Goal: Task Accomplishment & Management: Use online tool/utility

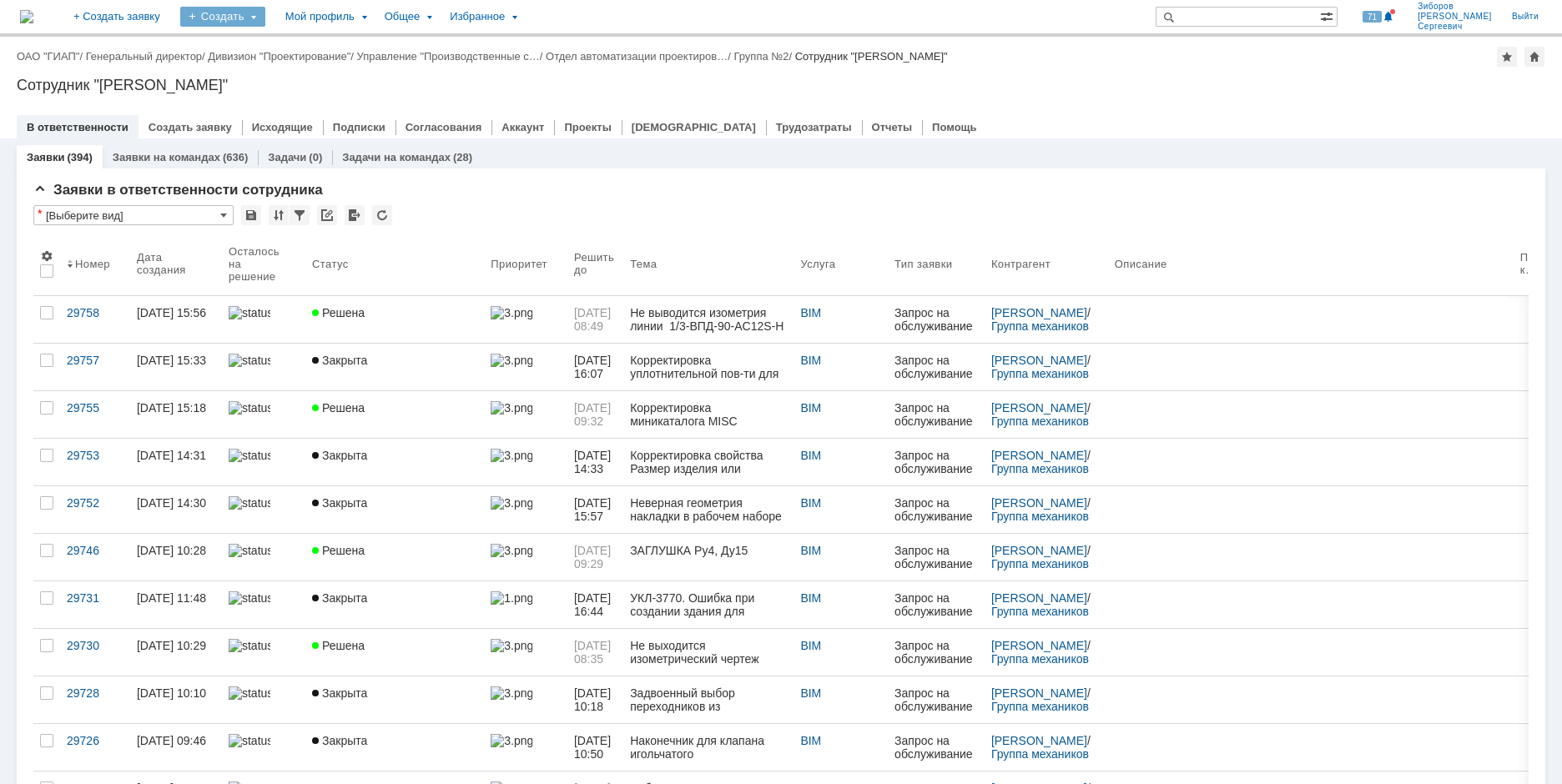
click at [265, 13] on div "Создать" at bounding box center [222, 16] width 85 height 20
click at [302, 102] on link "Заявка" at bounding box center [247, 103] width 127 height 20
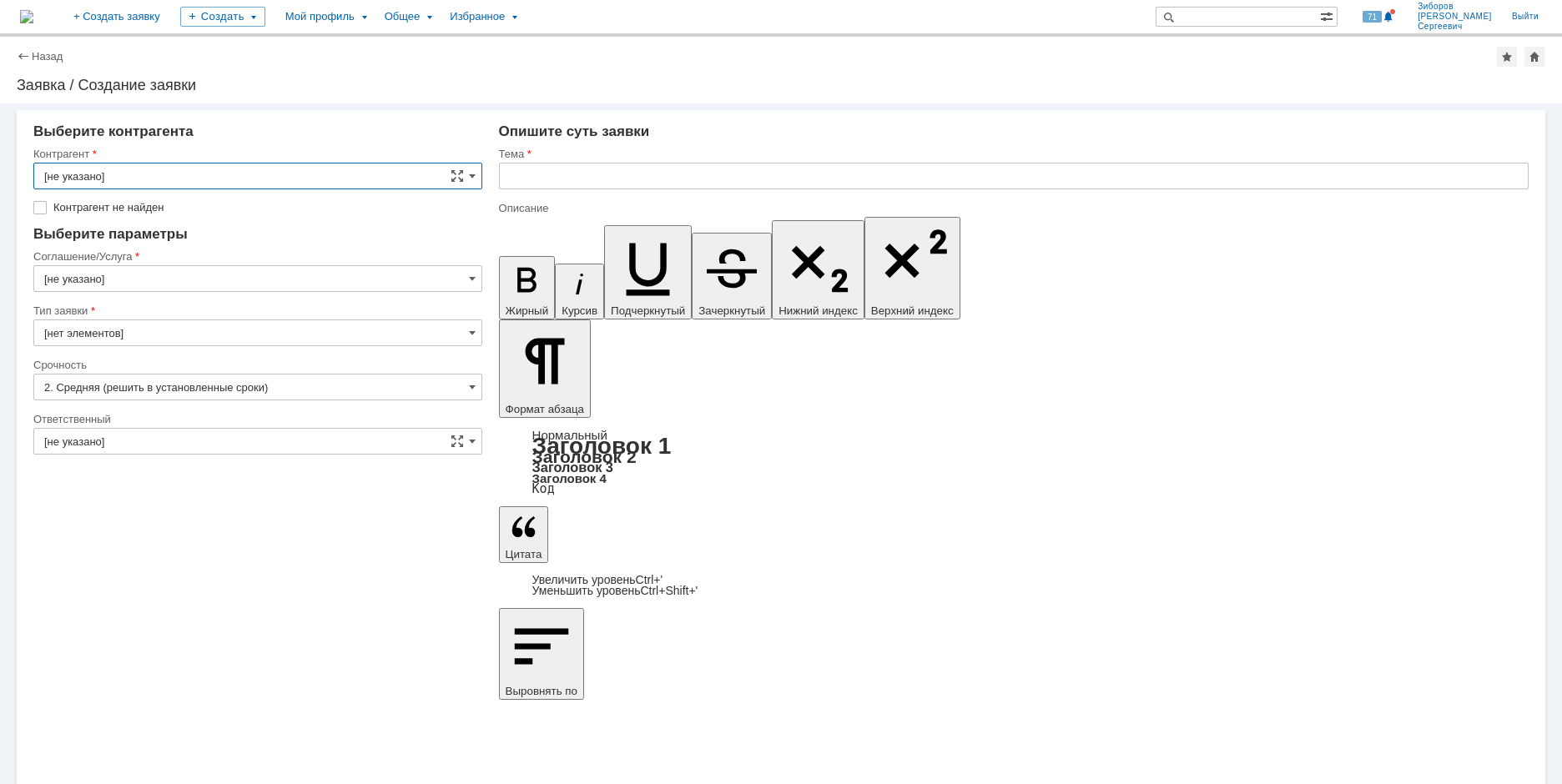
click at [284, 169] on input "[не указано]" at bounding box center [258, 176] width 449 height 27
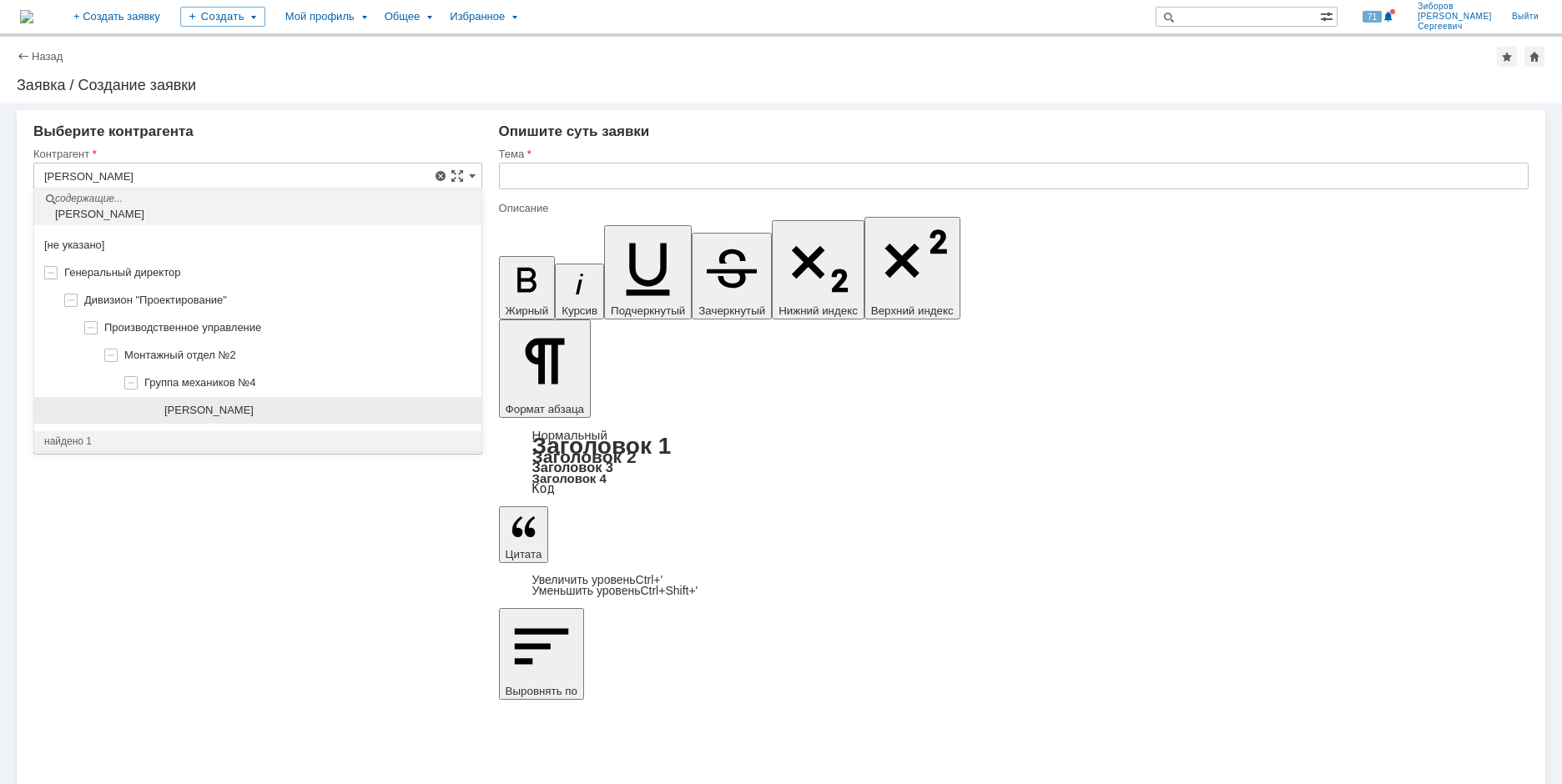
click at [246, 407] on span "[PERSON_NAME]" at bounding box center [209, 410] width 89 height 13
type input "[PERSON_NAME]"
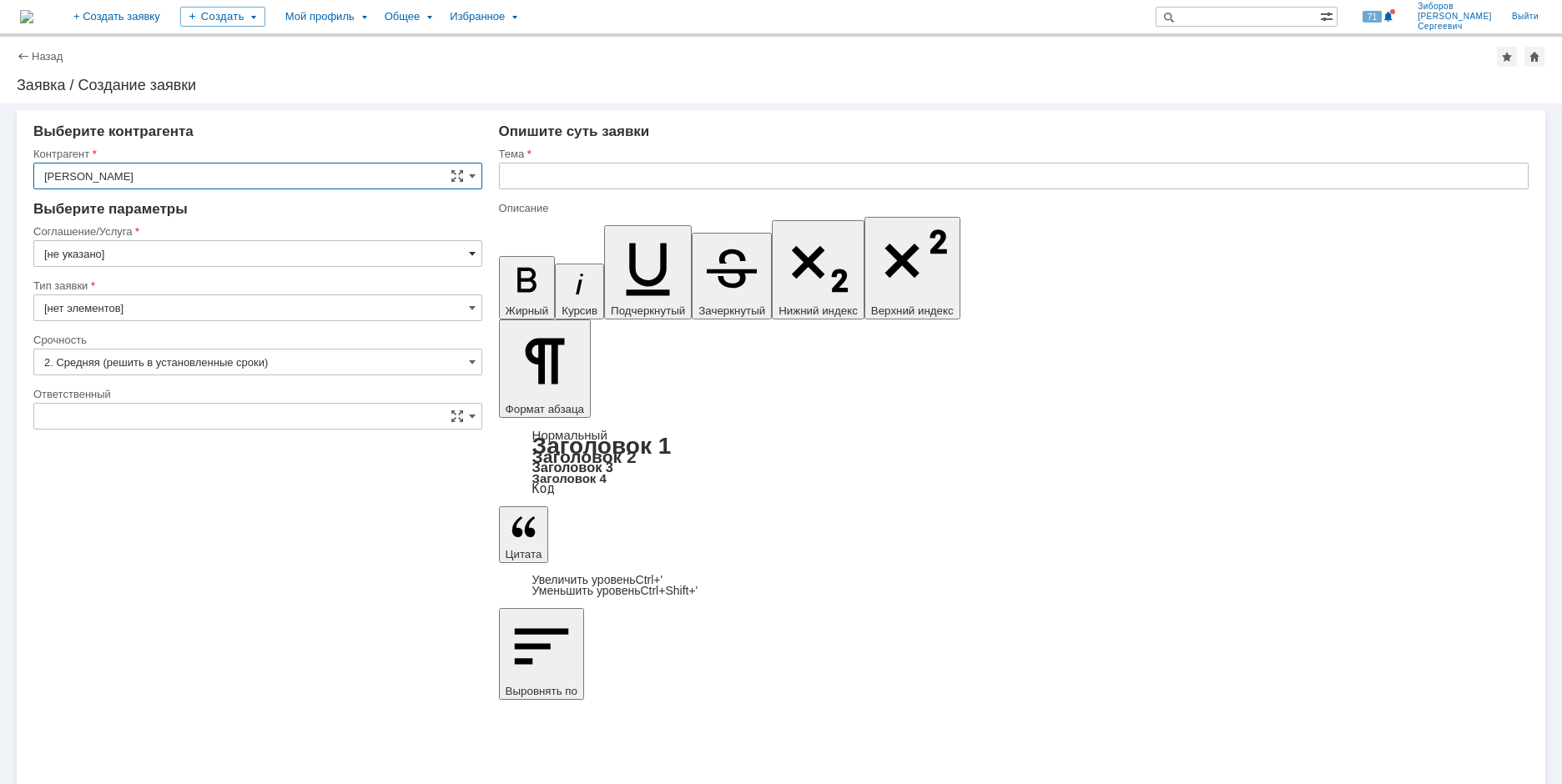
click at [469, 258] on span at bounding box center [472, 253] width 7 height 14
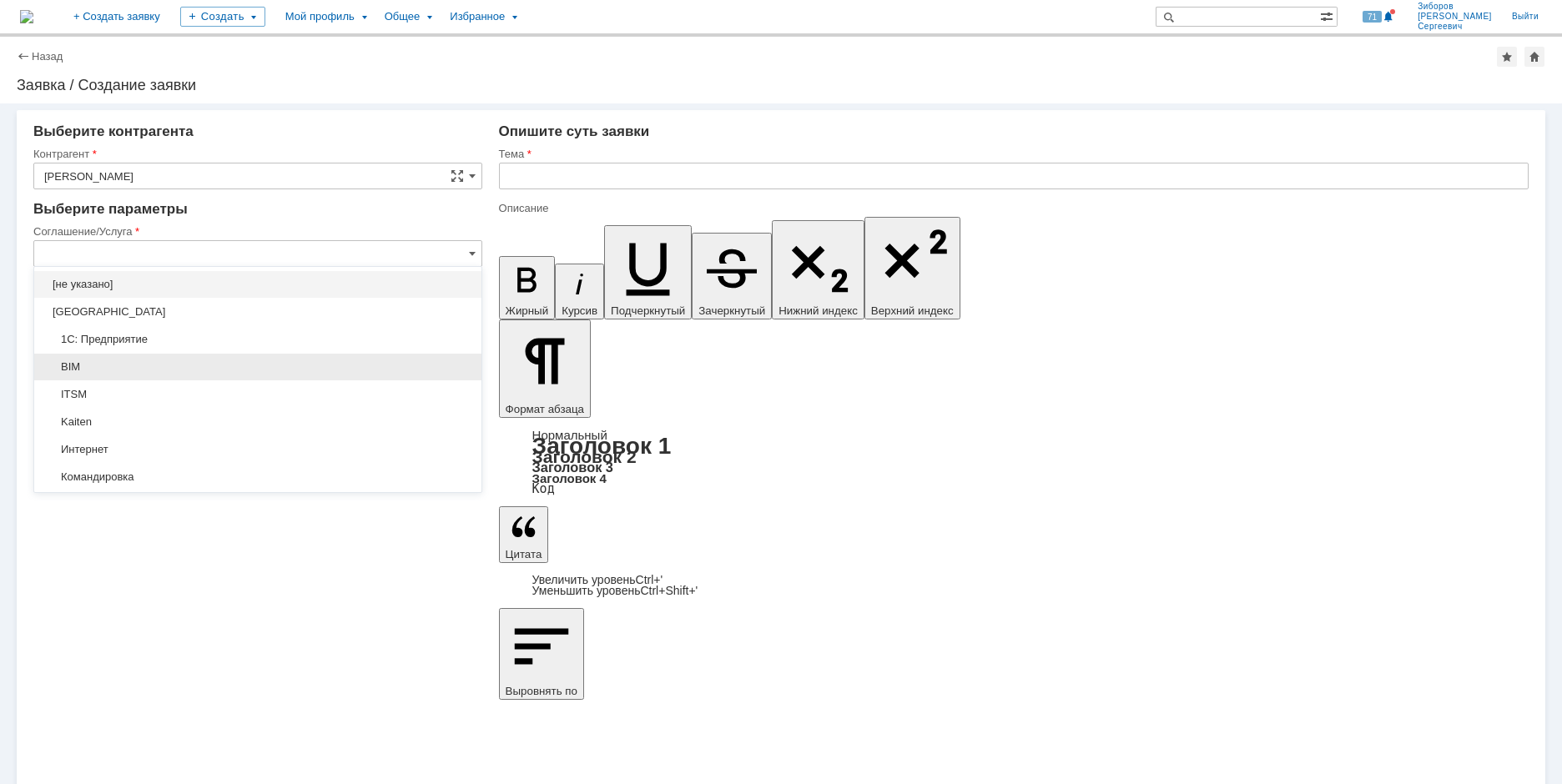
click at [123, 362] on span "BIM" at bounding box center [258, 367] width 427 height 14
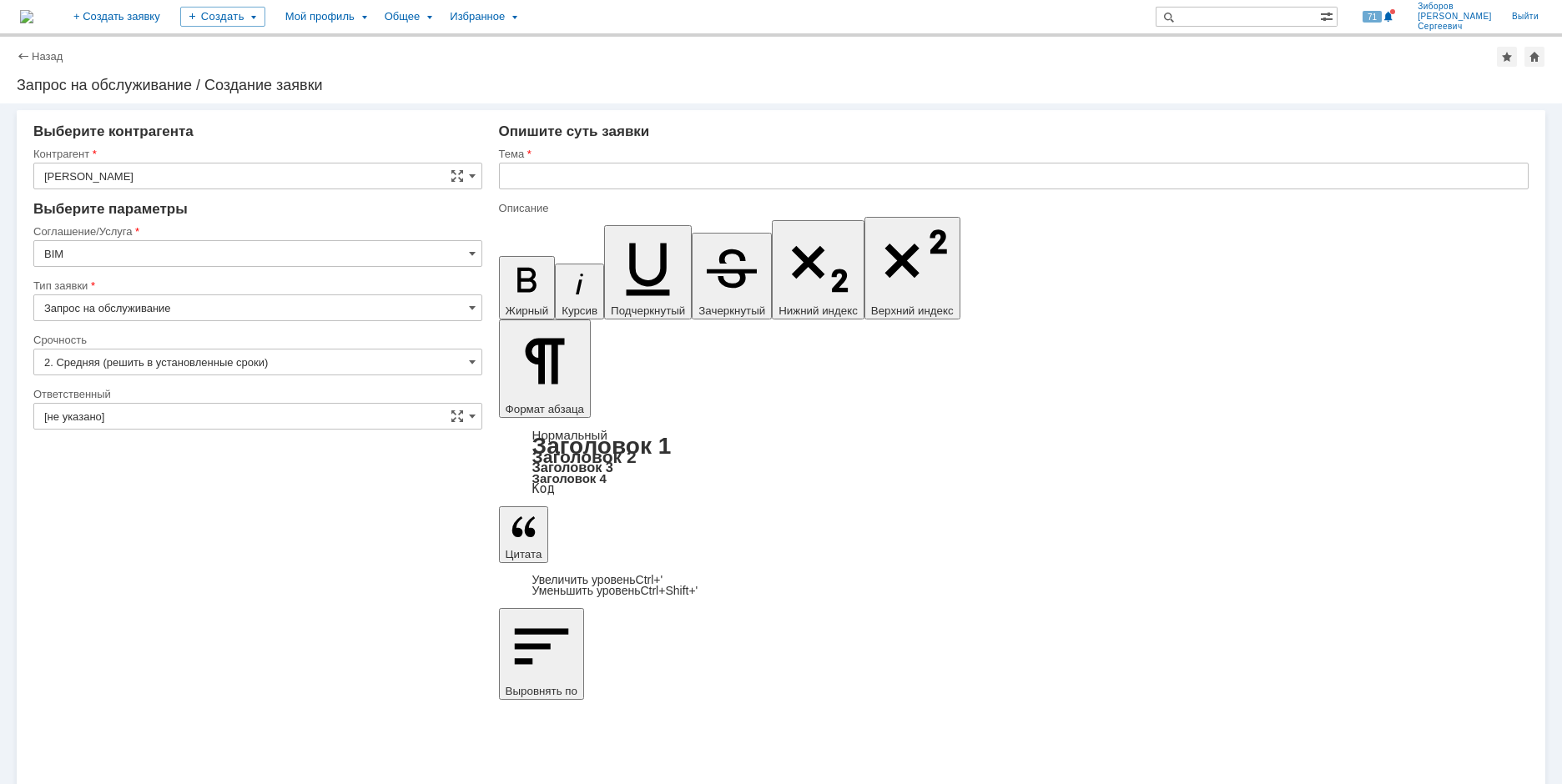
type input "BIM"
click at [470, 412] on span at bounding box center [472, 417] width 7 height 14
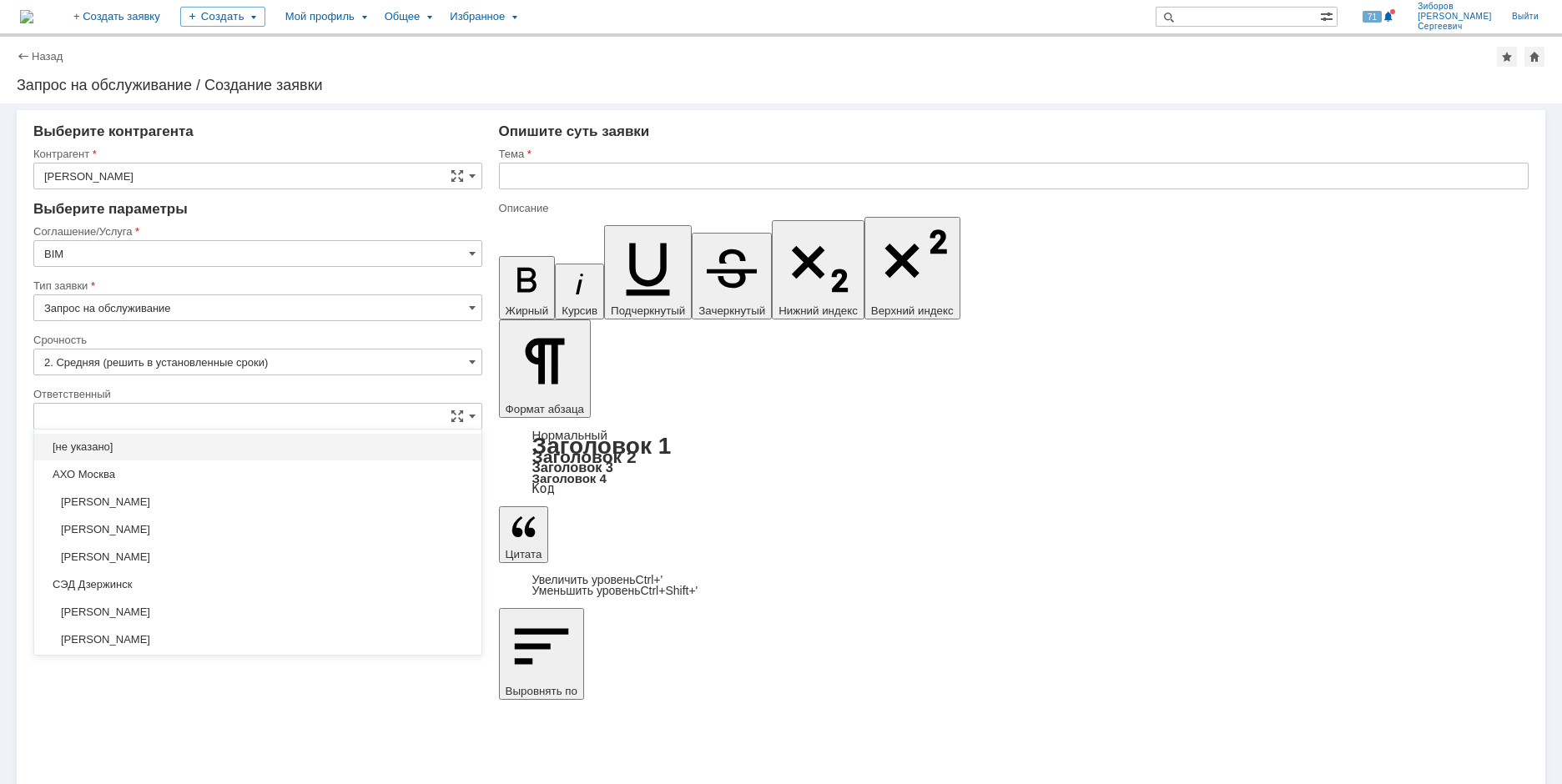
click at [141, 424] on input "text" at bounding box center [258, 417] width 449 height 27
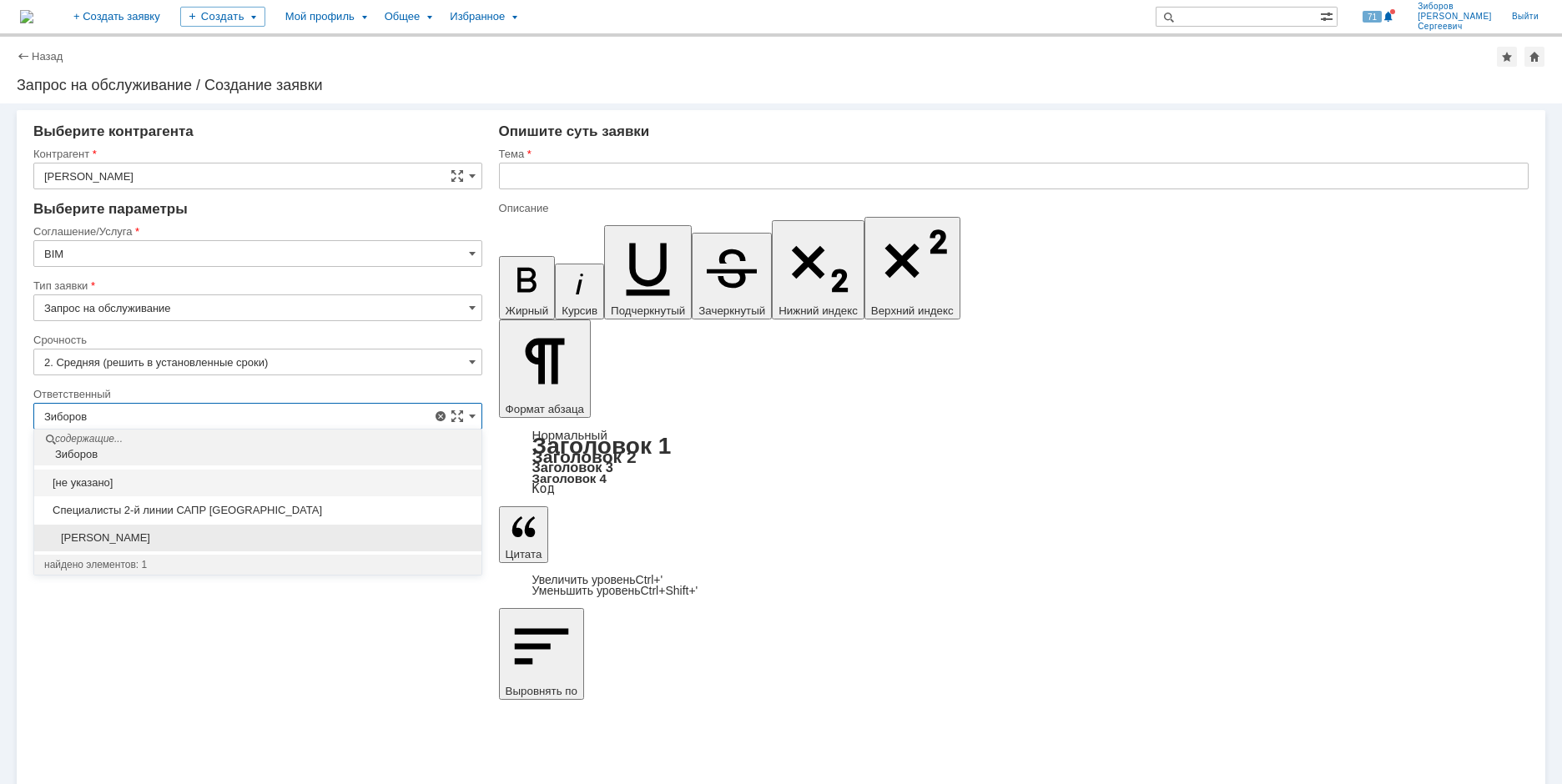
click at [139, 532] on span "[PERSON_NAME]" at bounding box center [258, 538] width 427 height 14
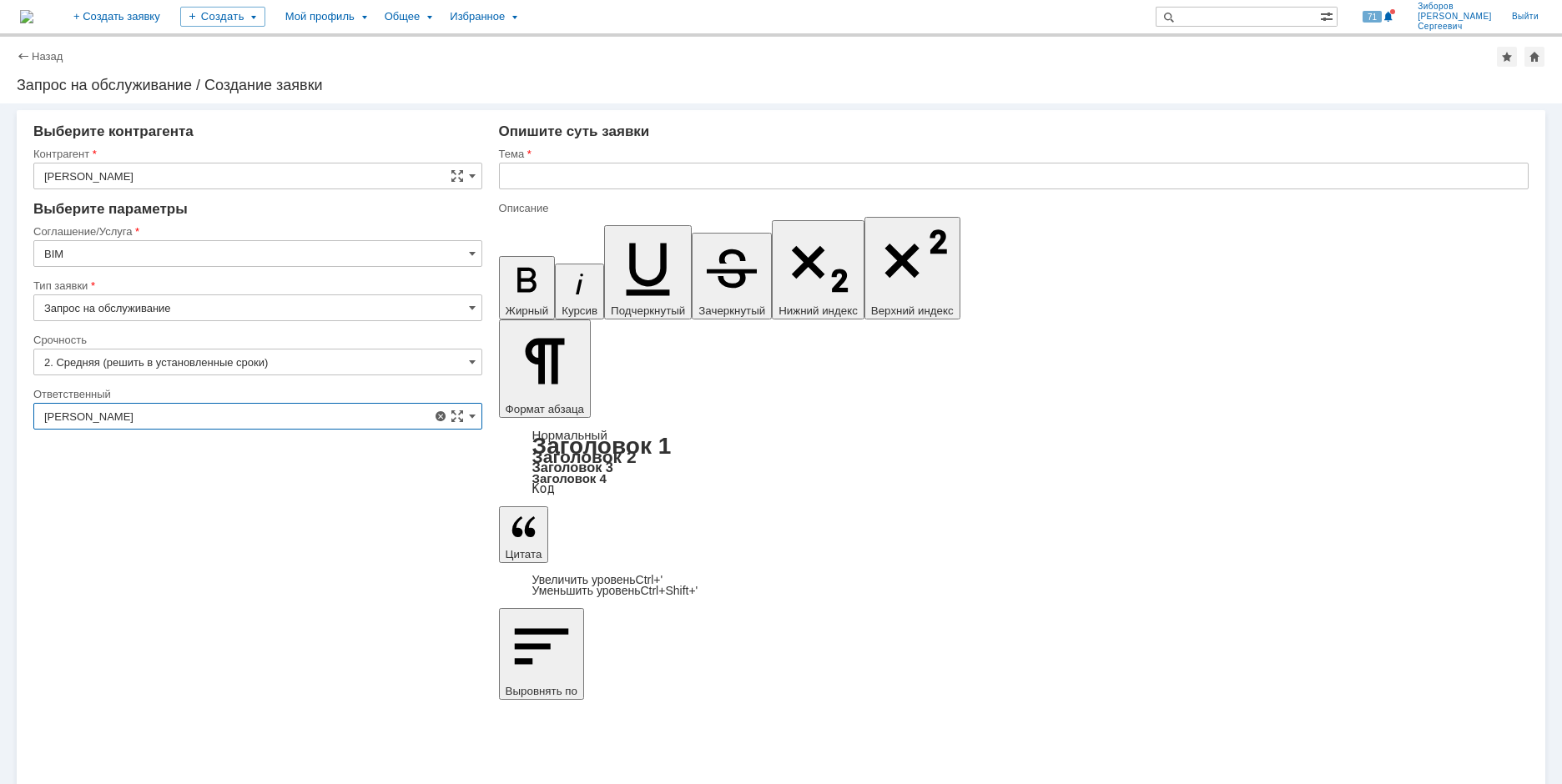
type input "[PERSON_NAME]"
click at [528, 179] on input "text" at bounding box center [1014, 176] width 1030 height 27
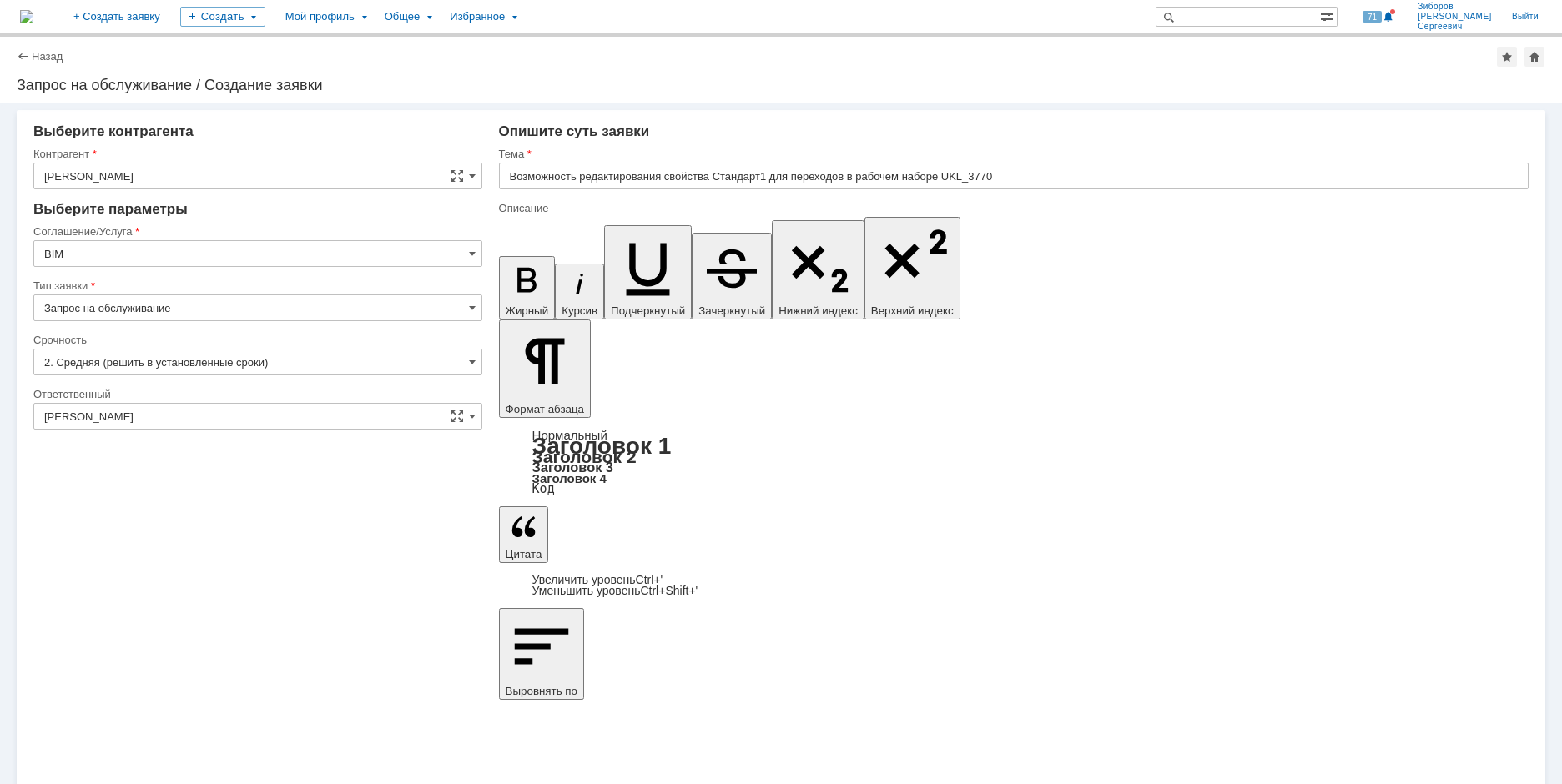
click at [771, 172] on input "Возможность редактирования свойства Стандарт1 для переходов в рабочем наборе UK…" at bounding box center [1014, 176] width 1030 height 27
click at [716, 173] on input "Возможность редактирования свойства Стандарт1 для переходов в рабочем наборе UK…" at bounding box center [1014, 176] width 1030 height 27
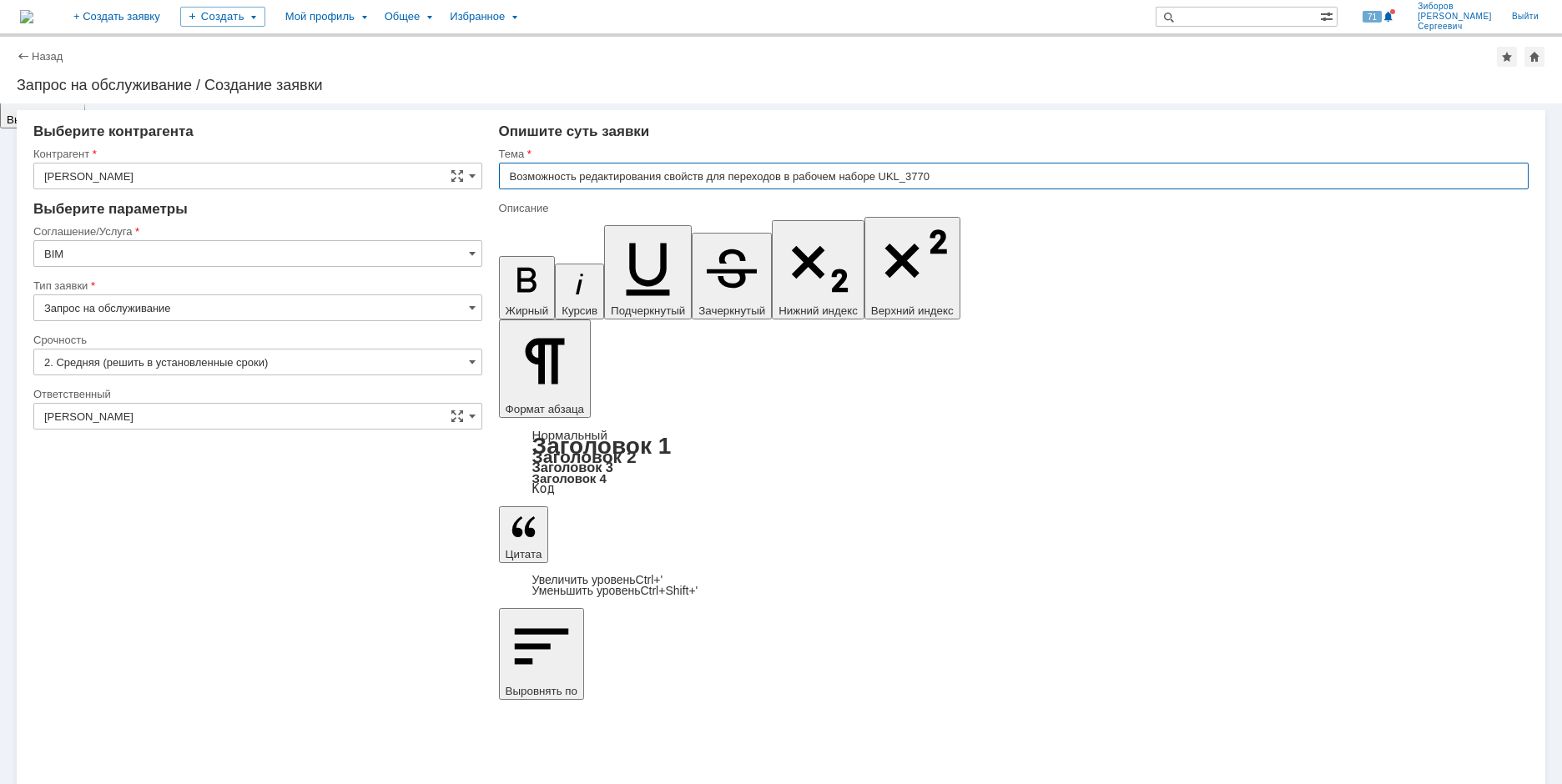
type input "Возможность редактирования свойств для переходов в рабочем наборе UKL_3770"
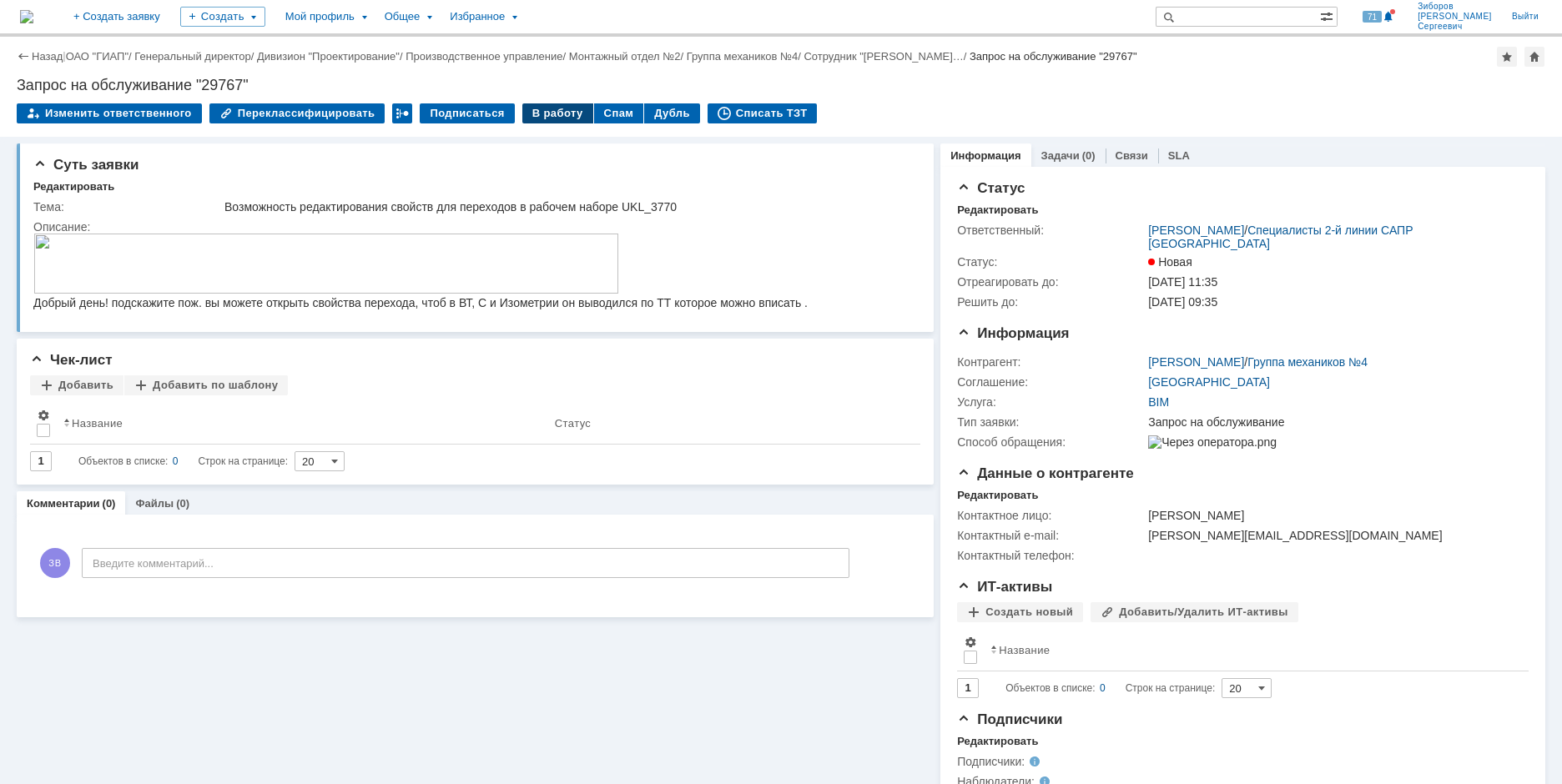
click at [554, 106] on div "В работу" at bounding box center [557, 113] width 71 height 20
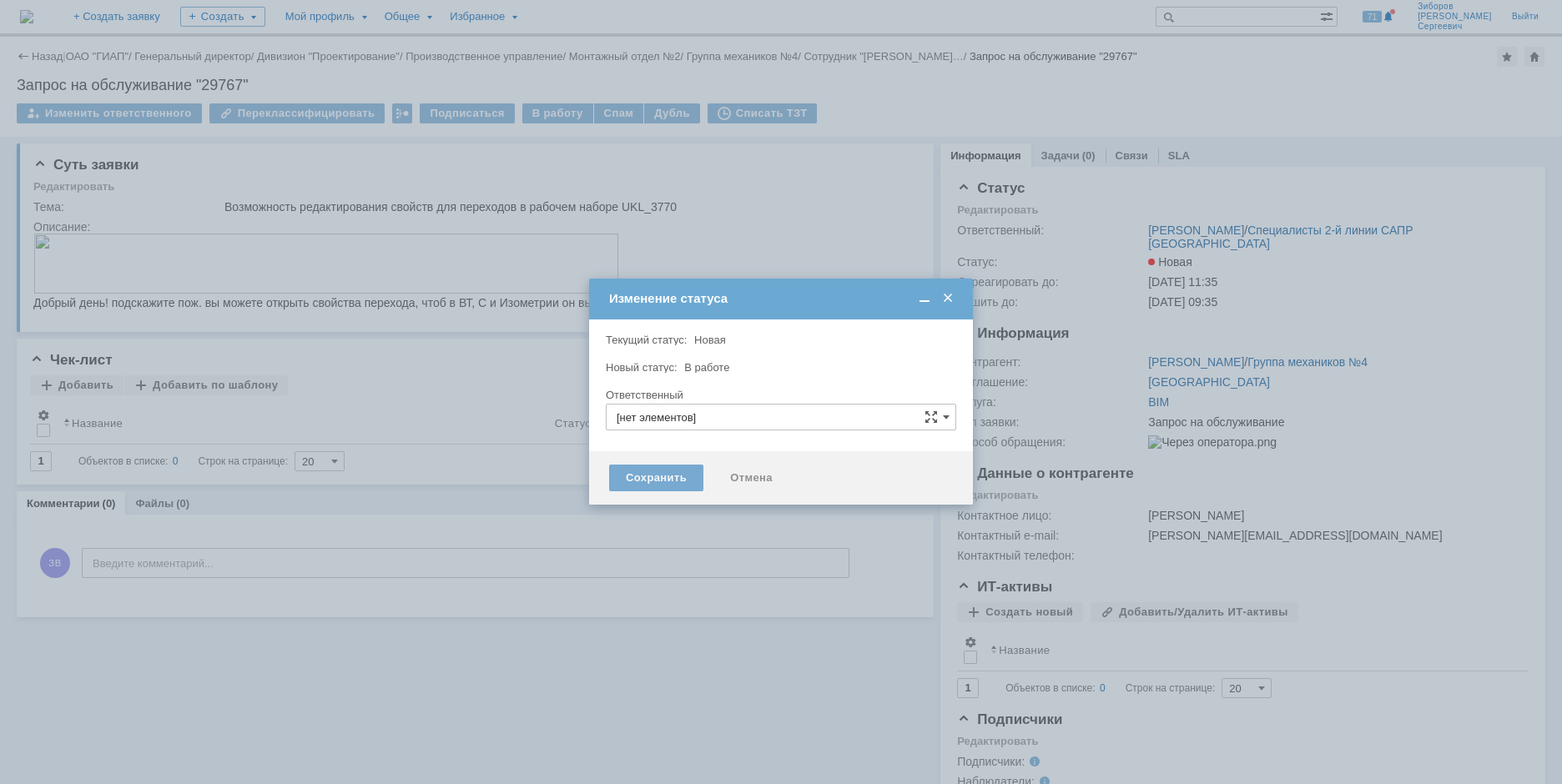
type input "[PERSON_NAME]"
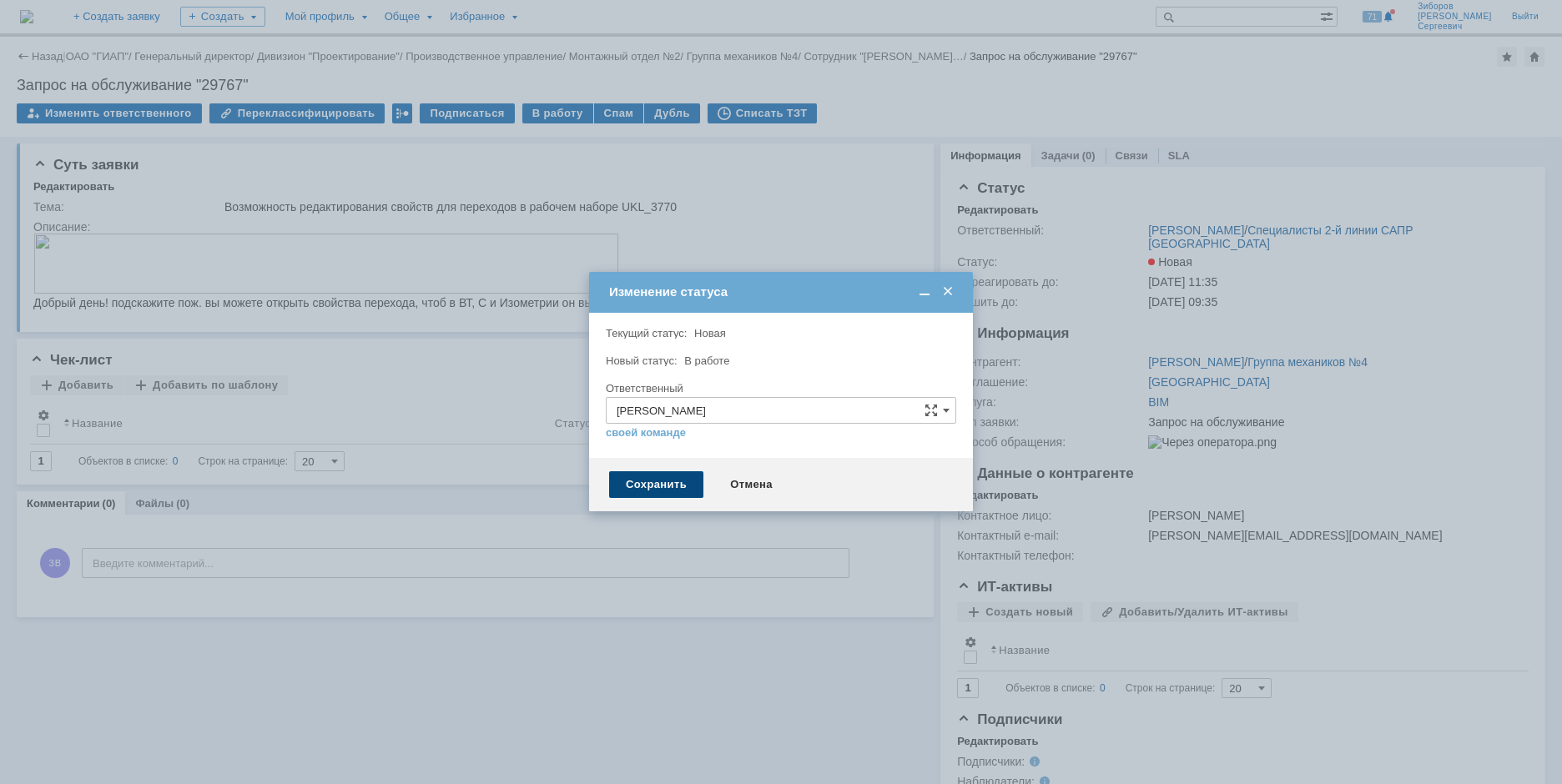
click at [659, 494] on div "Сохранить" at bounding box center [657, 485] width 95 height 27
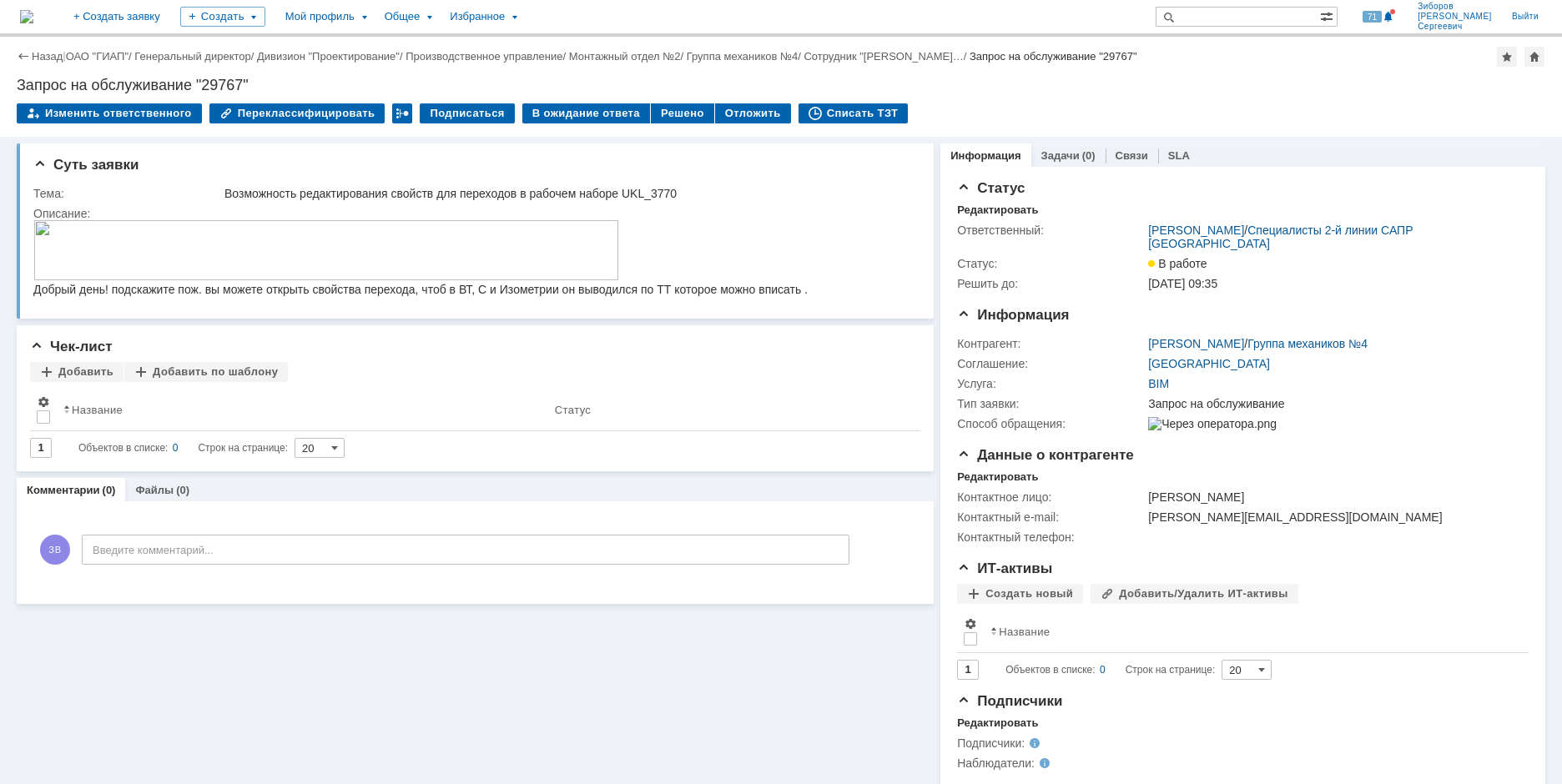
click at [34, 15] on img at bounding box center [27, 16] width 14 height 14
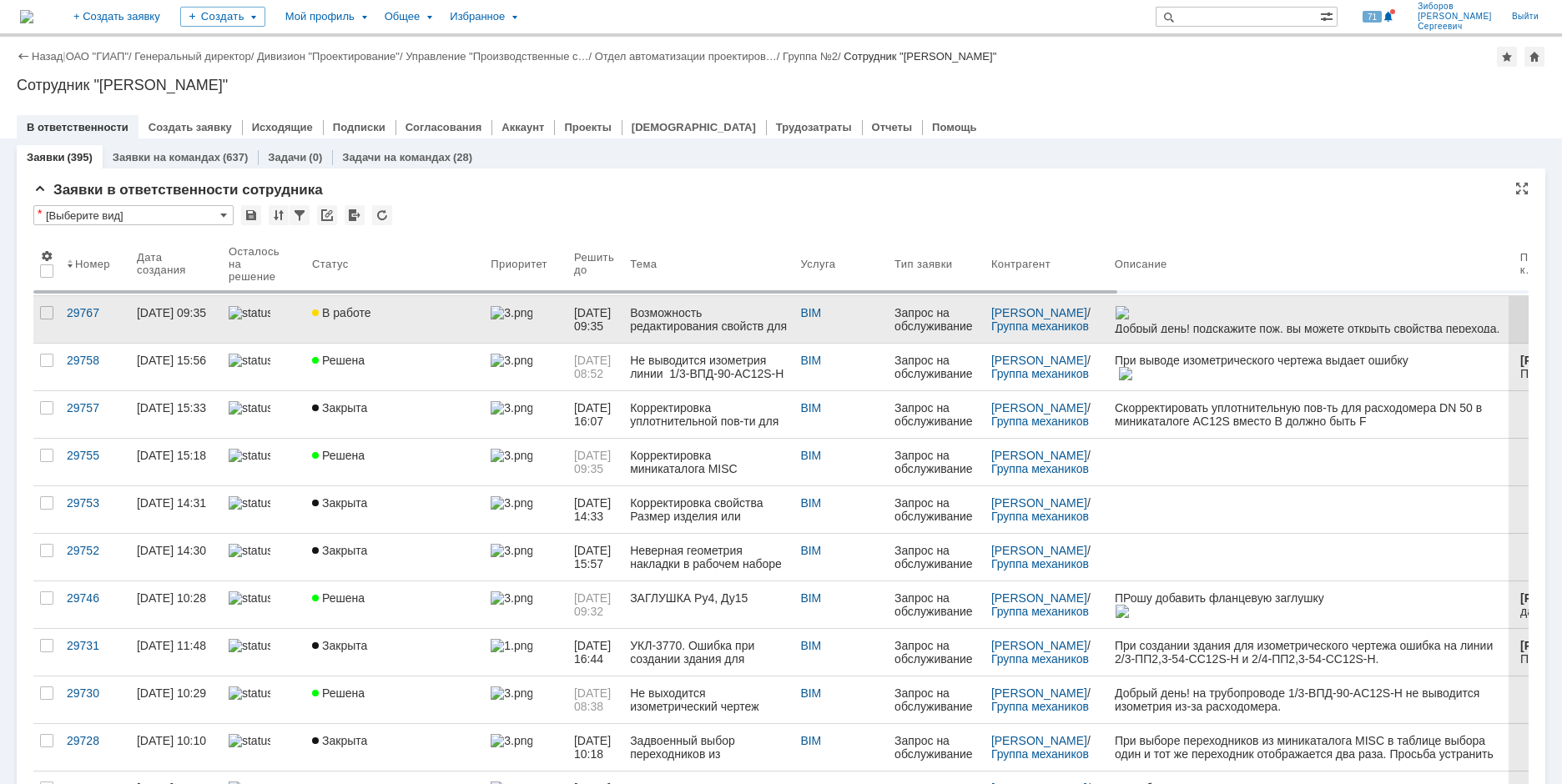
click at [368, 318] on div "В работе" at bounding box center [395, 313] width 165 height 14
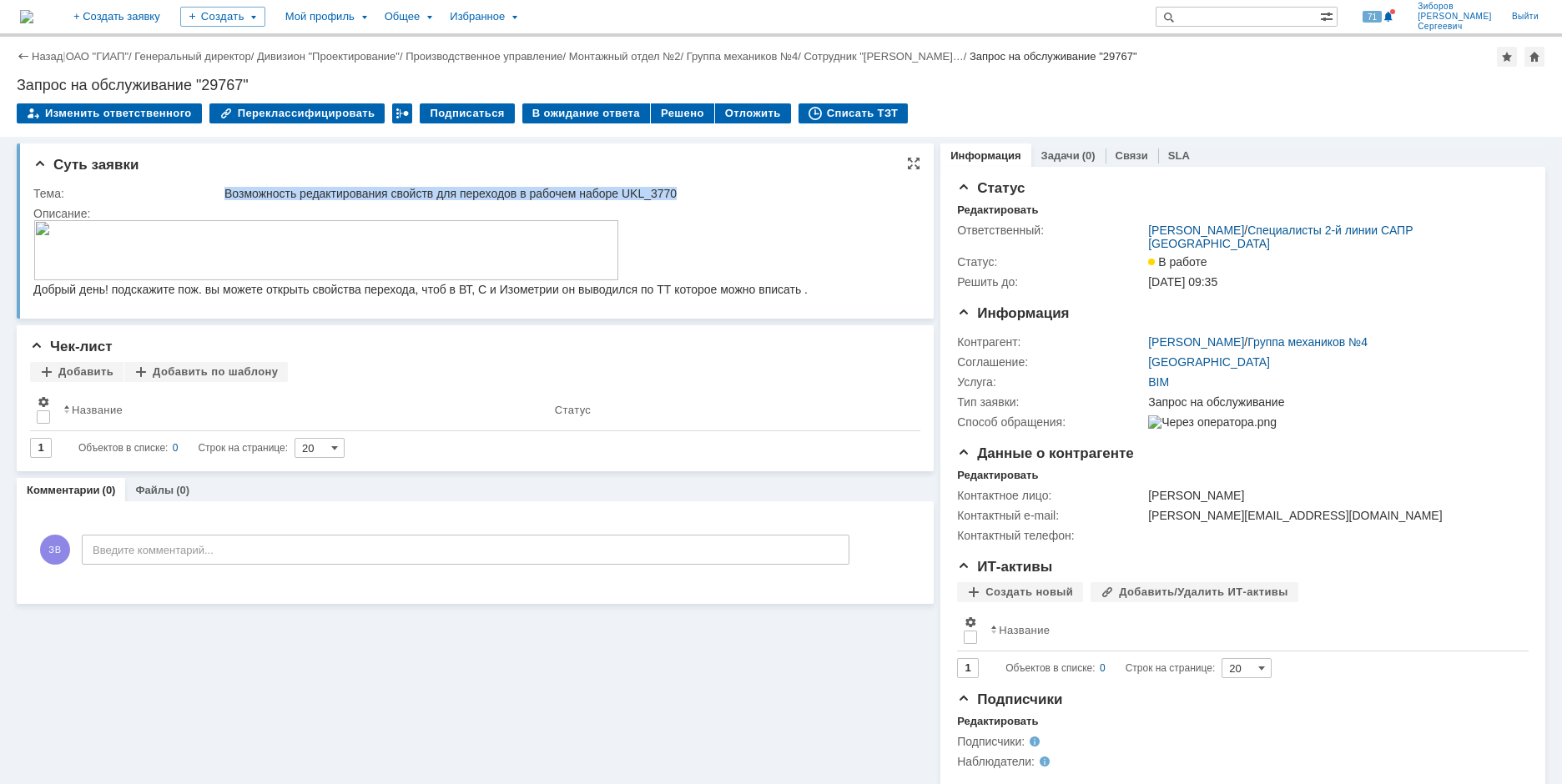
drag, startPoint x: 226, startPoint y: 190, endPoint x: 687, endPoint y: 185, distance: 461.0
click at [687, 185] on td "Возможность редактирования свойств для переходов в рабочем наборе UKL_3770" at bounding box center [567, 193] width 691 height 20
copy div "Возможность редактирования свойств для переходов в рабочем наборе UKL_3770"
click at [242, 247] on img at bounding box center [327, 250] width 586 height 60
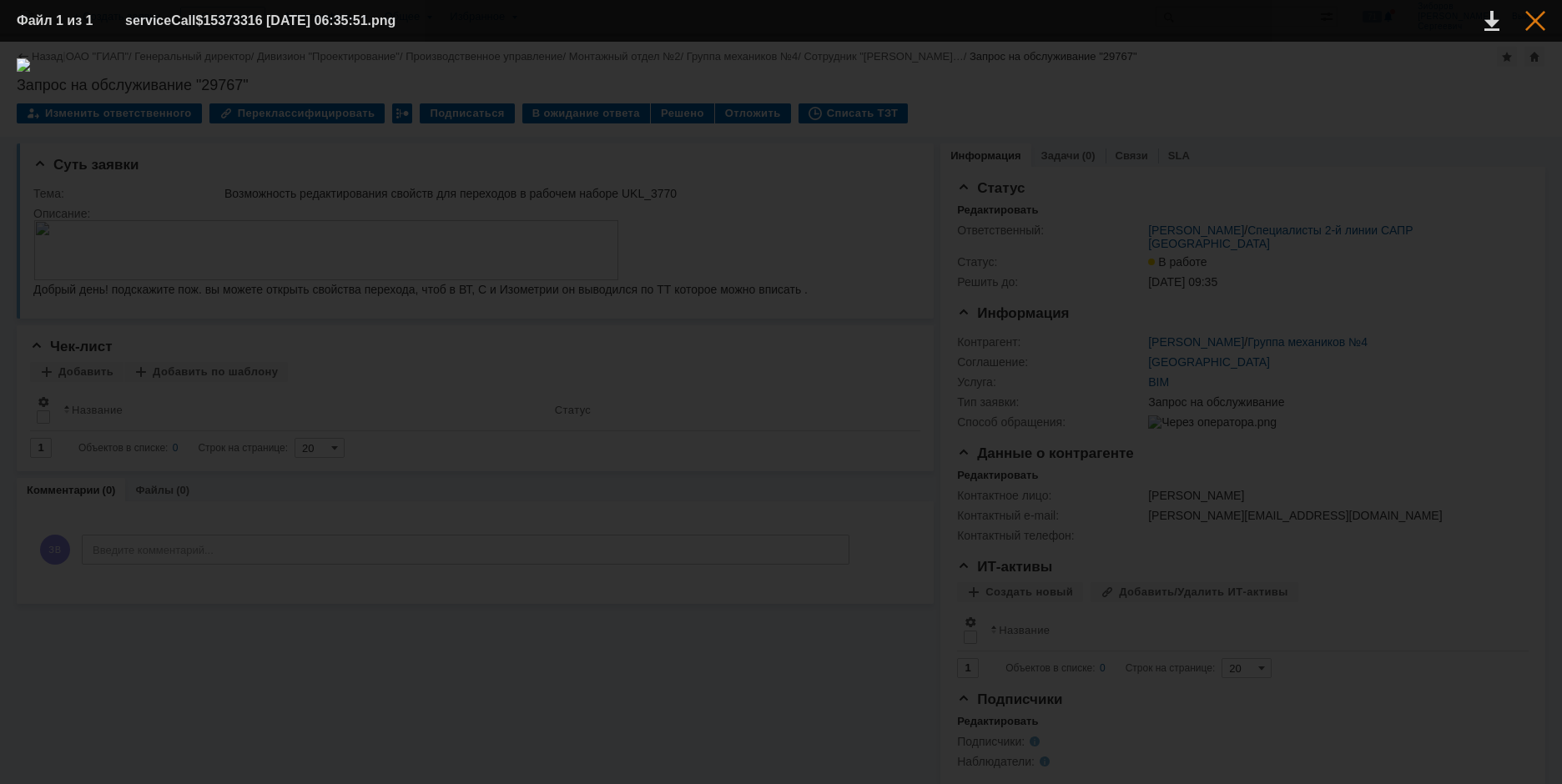
click at [1533, 16] on div at bounding box center [1535, 20] width 20 height 20
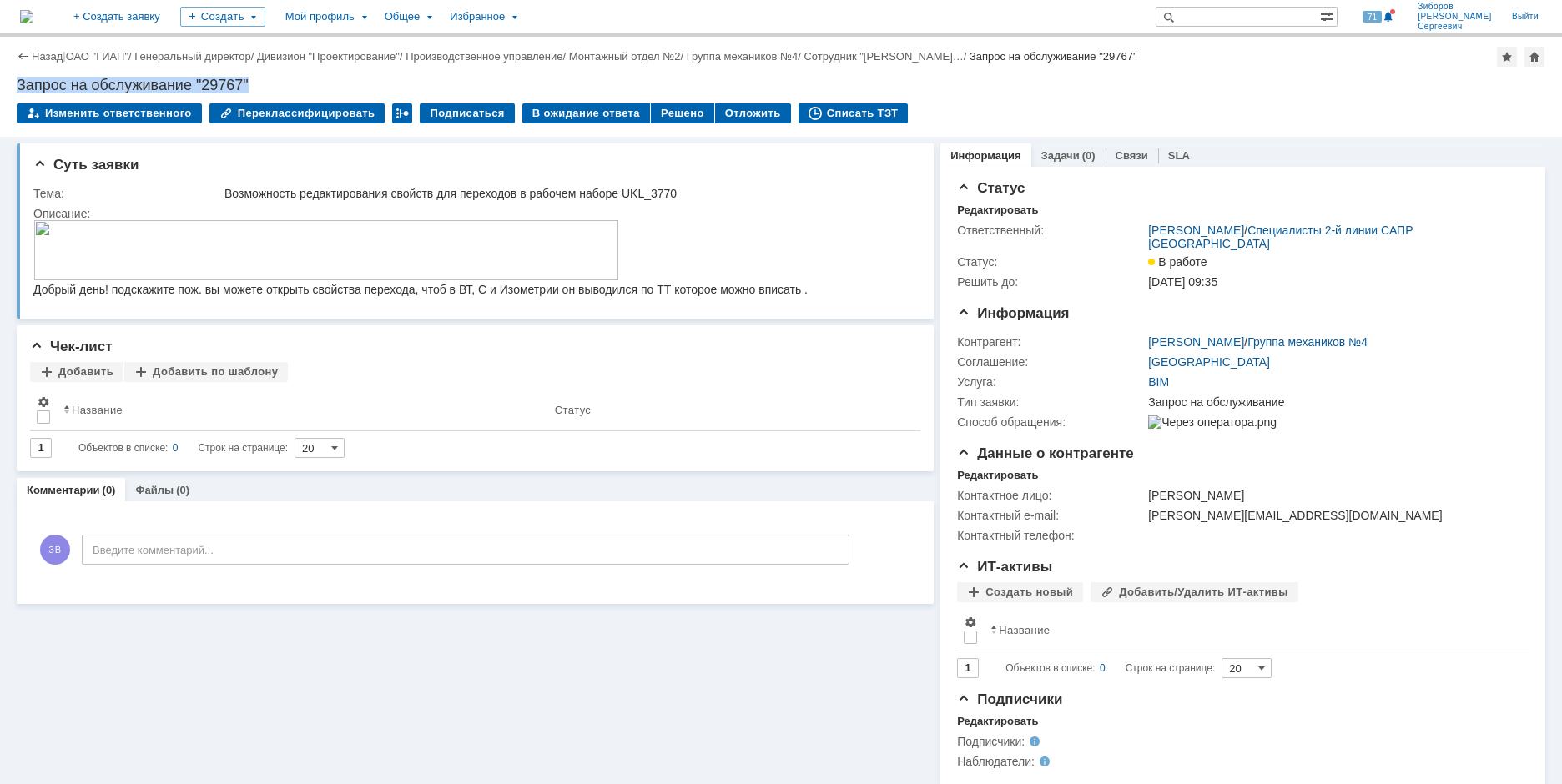
drag, startPoint x: 17, startPoint y: 82, endPoint x: 321, endPoint y: 85, distance: 304.0
click at [321, 85] on div "Запрос на обслуживание "29767"" at bounding box center [781, 84] width 1529 height 16
copy div "Запрос на обслуживание "29767""
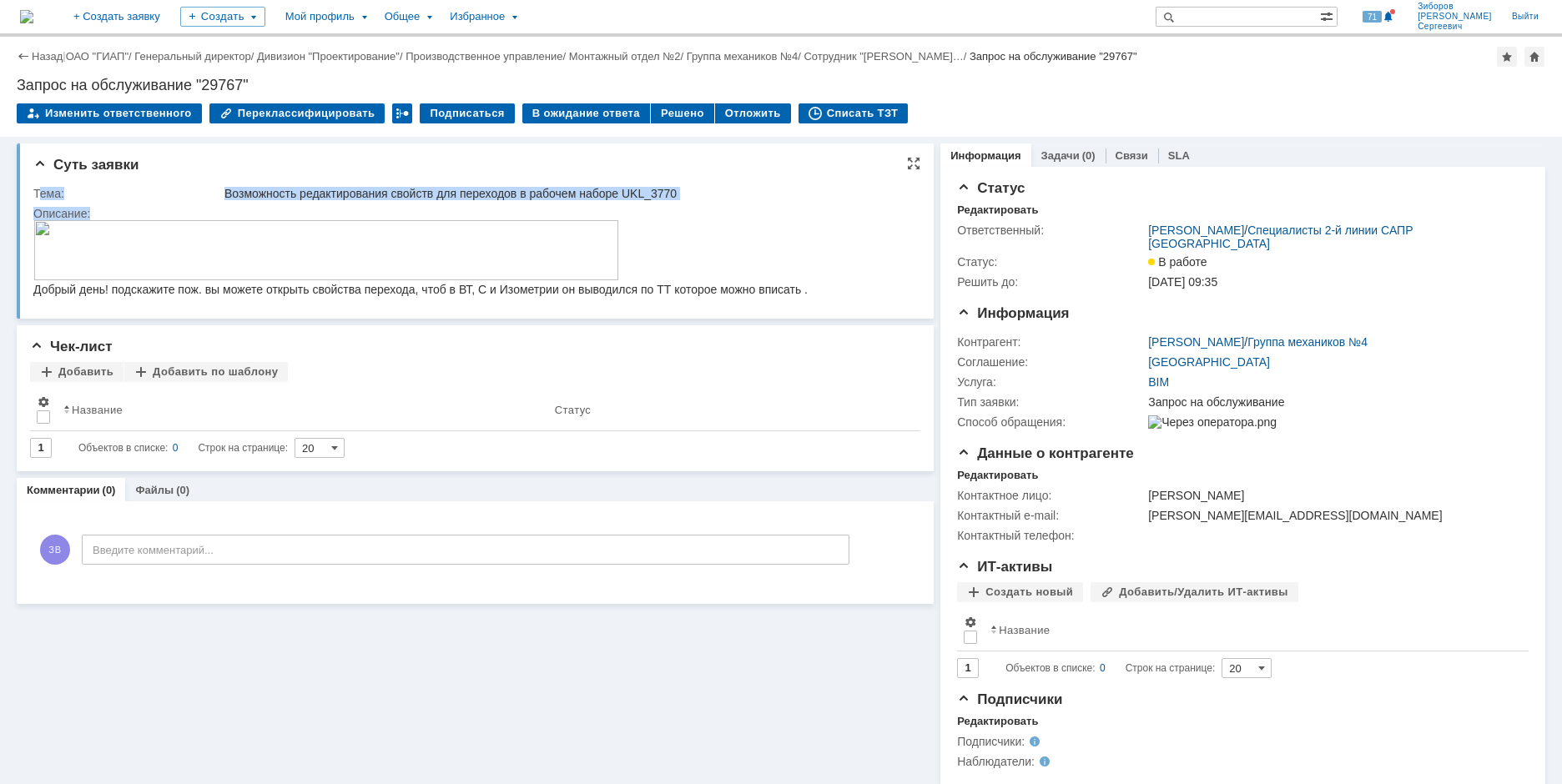
drag, startPoint x: 38, startPoint y: 193, endPoint x: 94, endPoint y: 195, distance: 56.0
click at [105, 207] on tbody "Тема: Возможность редактирования свойств для переходов в рабочем наборе UKL_377…" at bounding box center [473, 245] width 879 height 122
drag, startPoint x: 35, startPoint y: 191, endPoint x: 141, endPoint y: 210, distance: 107.7
click at [141, 210] on tbody "Тема: Возможность редактирования свойств для переходов в рабочем наборе UKL_377…" at bounding box center [473, 245] width 879 height 122
copy tbody "Тема: Возможность редактирования свойств для переходов в рабочем наборе UKL_377…"
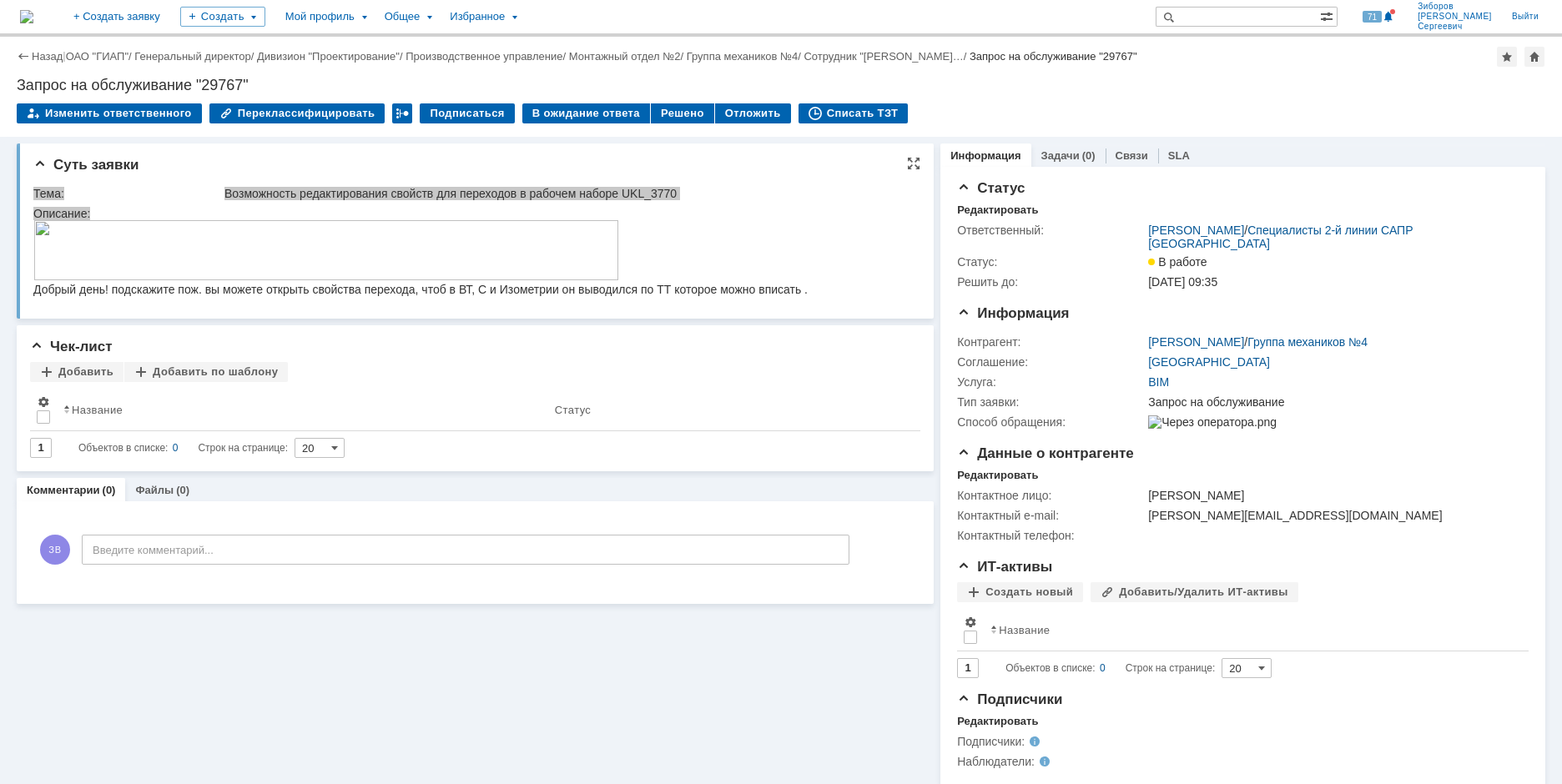
click at [451, 254] on img at bounding box center [327, 250] width 586 height 60
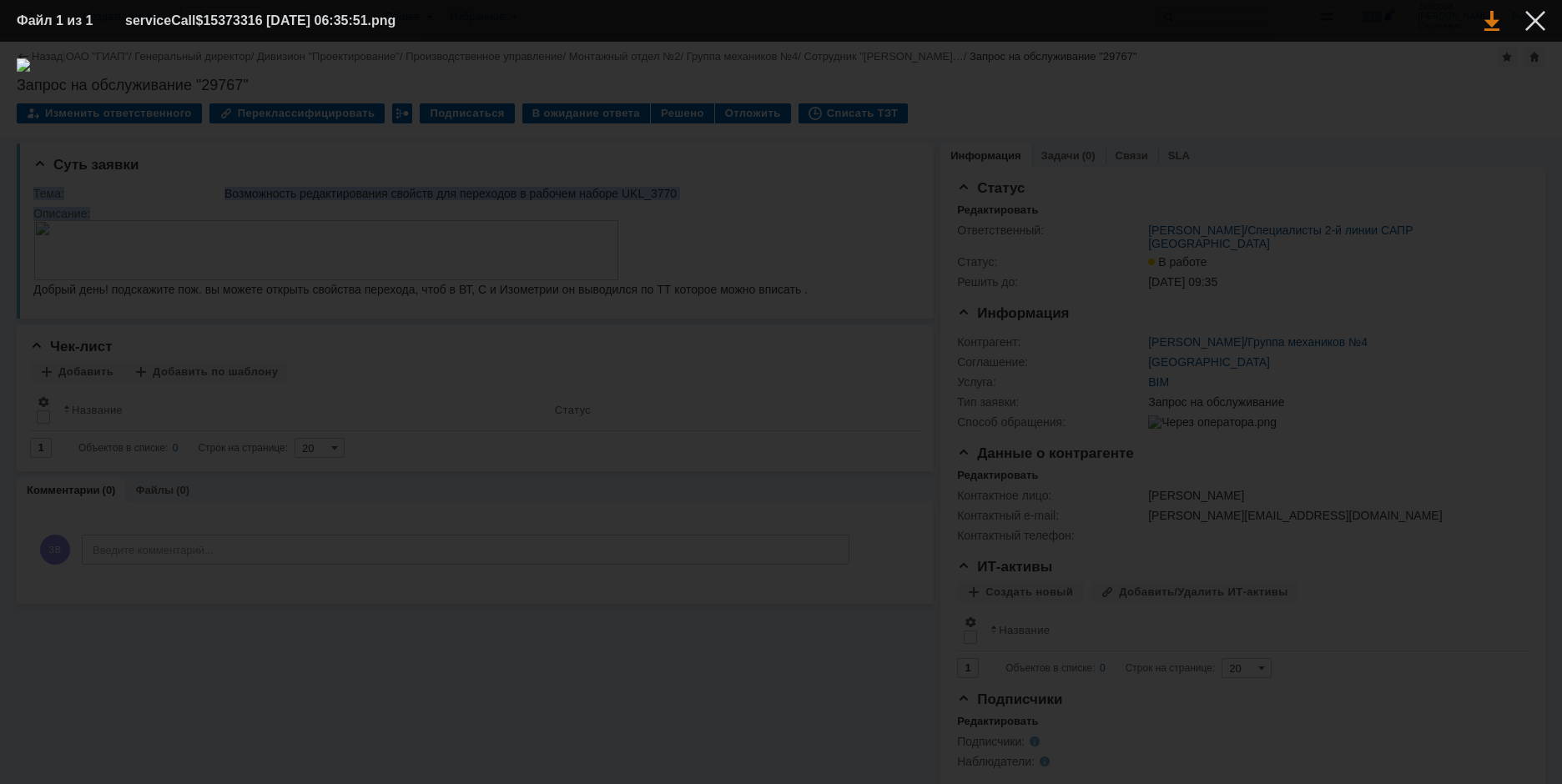
click at [1490, 14] on link at bounding box center [1492, 20] width 15 height 20
click at [1532, 19] on div at bounding box center [1535, 20] width 20 height 20
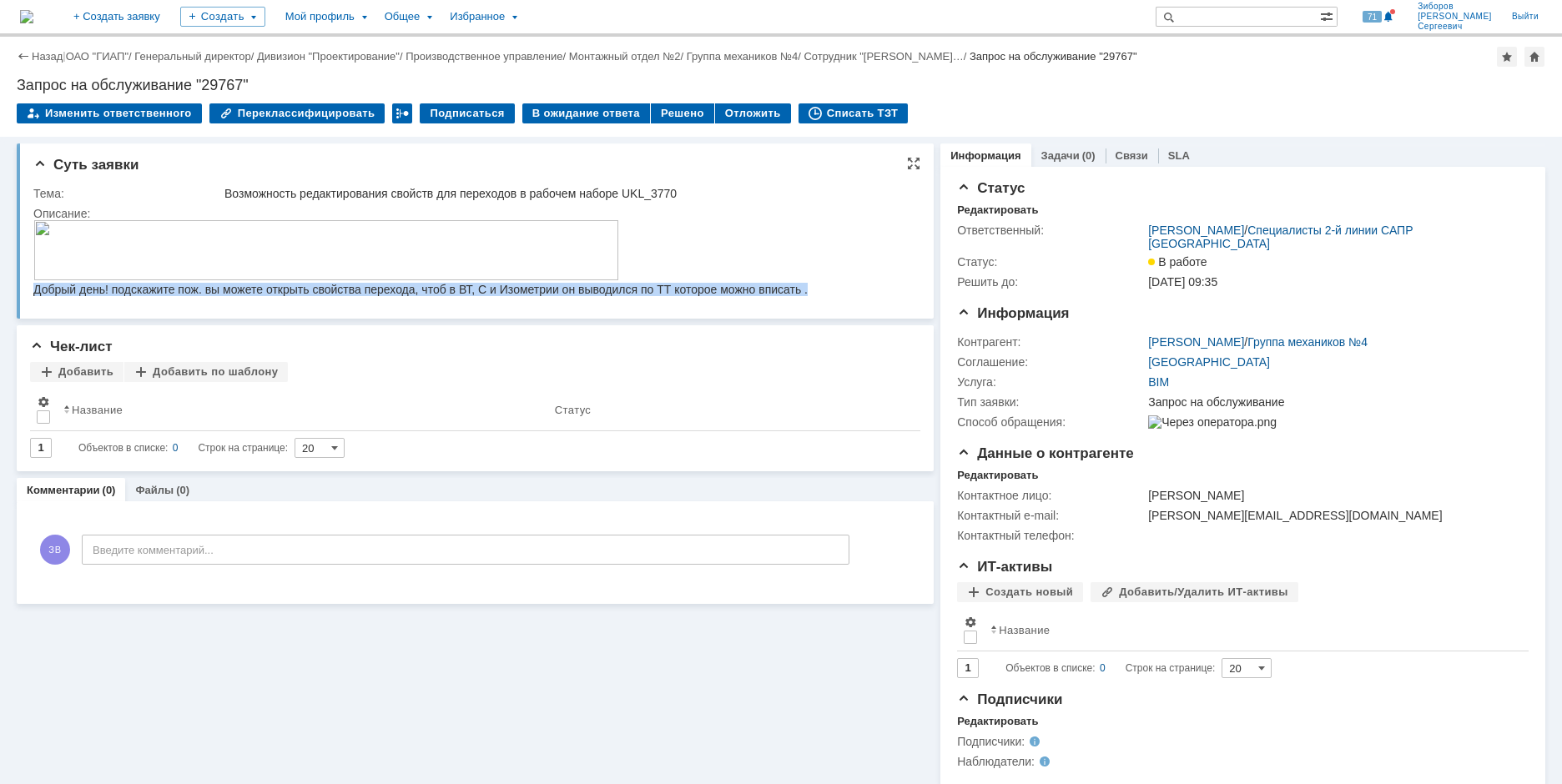
drag, startPoint x: 35, startPoint y: 289, endPoint x: 941, endPoint y: 522, distance: 935.5
click at [903, 296] on html "Добрый день! подскажите пож. вы можете открыть свойства перехода, чтоб в ВТ, С …" at bounding box center [469, 258] width 870 height 76
copy div "Добрый день! подскажите пож. вы можете открыть свойства перехода, чтоб в ВТ, С …"
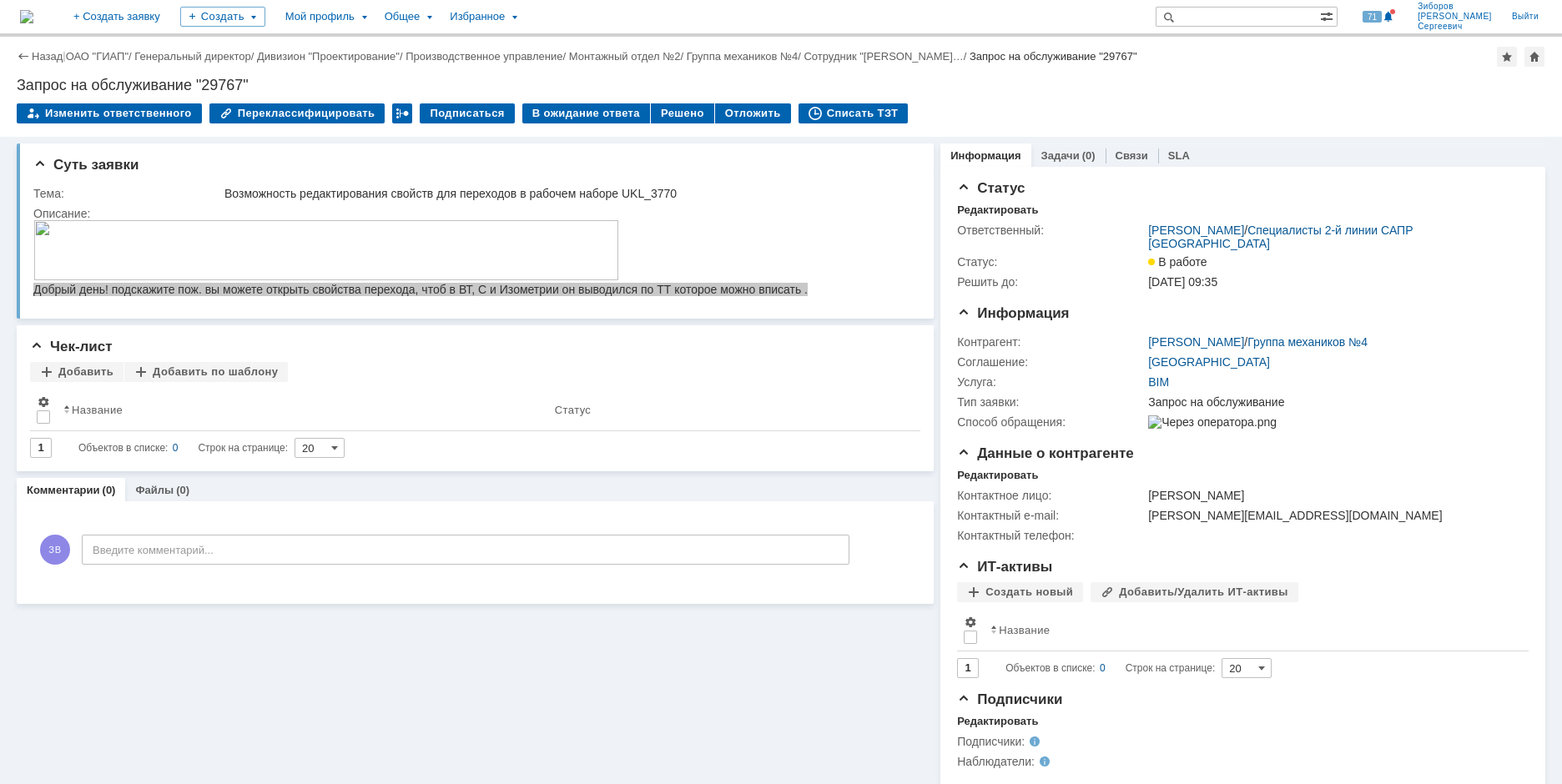
click at [34, 15] on img at bounding box center [27, 16] width 14 height 14
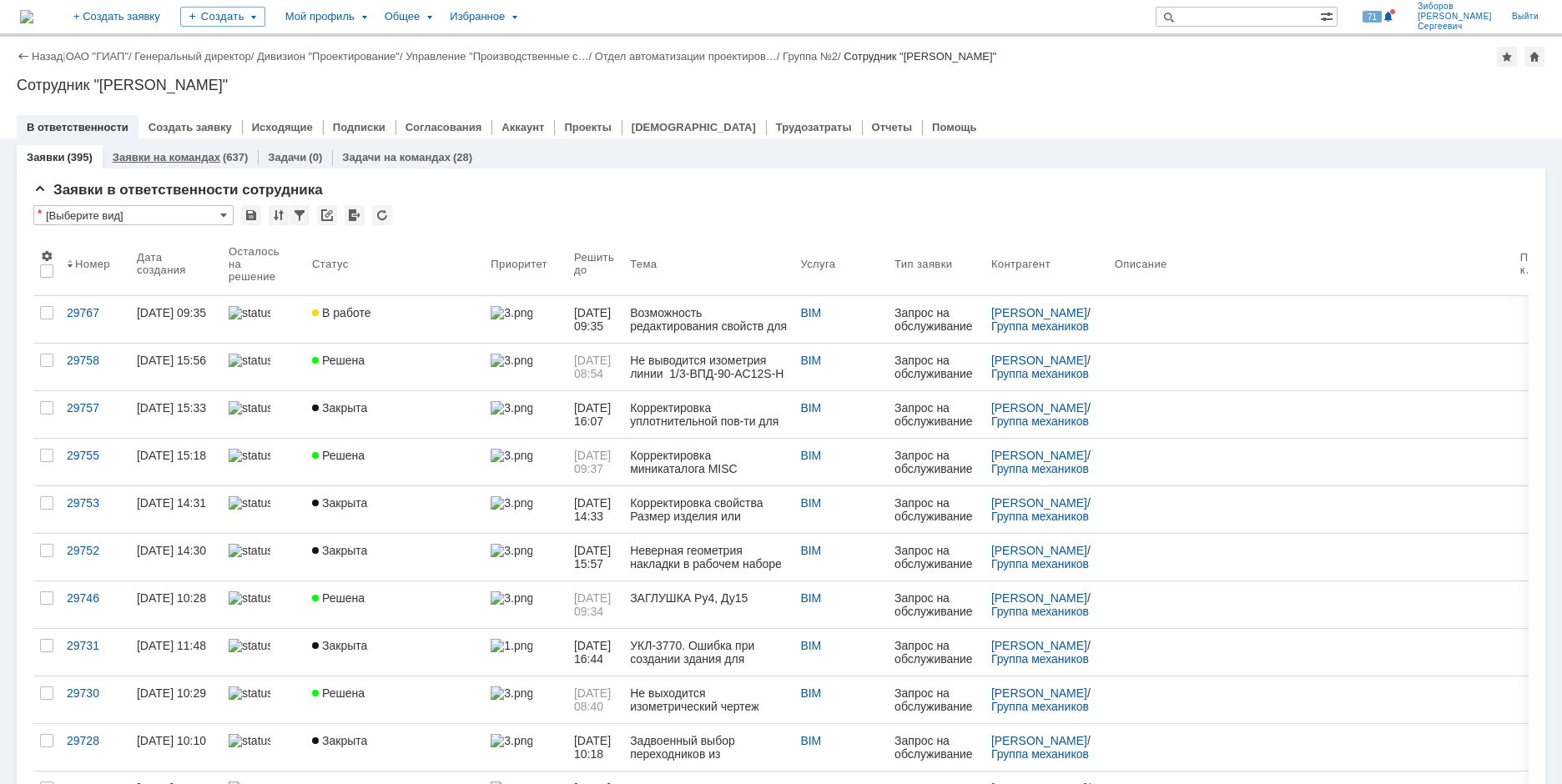
click at [192, 157] on link "Заявки на командах" at bounding box center [165, 157] width 107 height 13
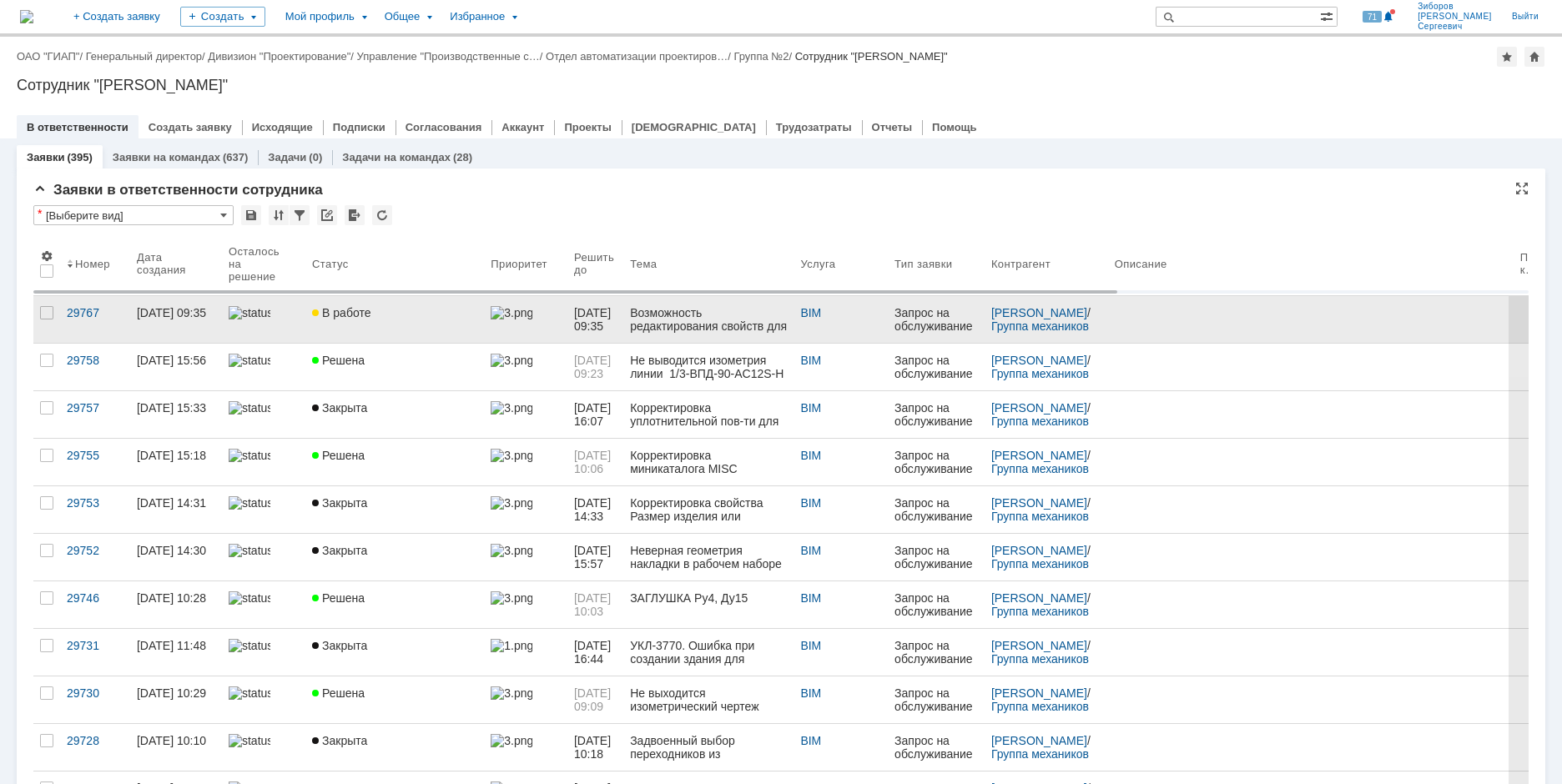
click at [362, 331] on link "В работе" at bounding box center [395, 319] width 179 height 46
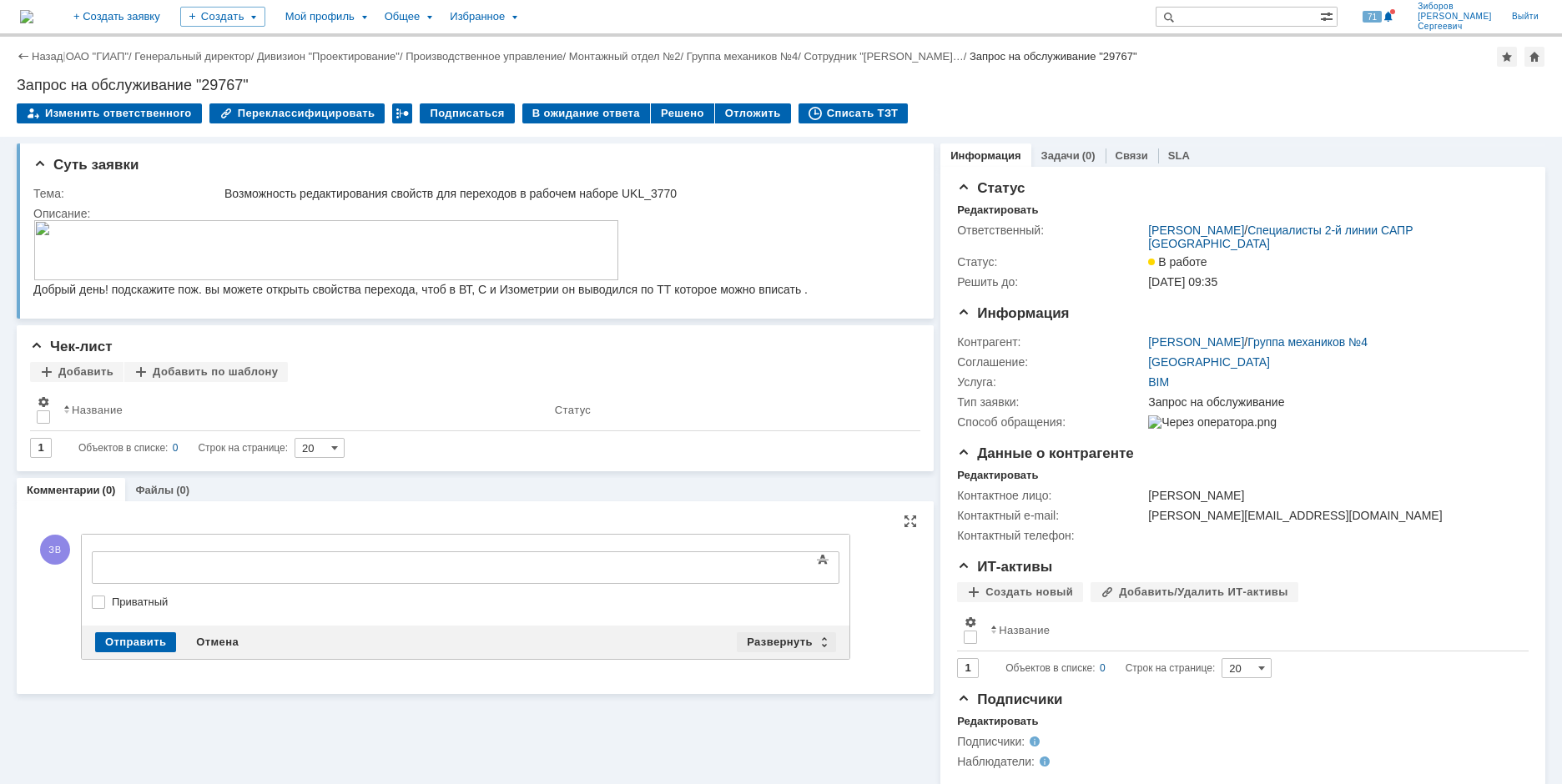
click at [757, 639] on div "Развернуть" at bounding box center [786, 642] width 100 height 20
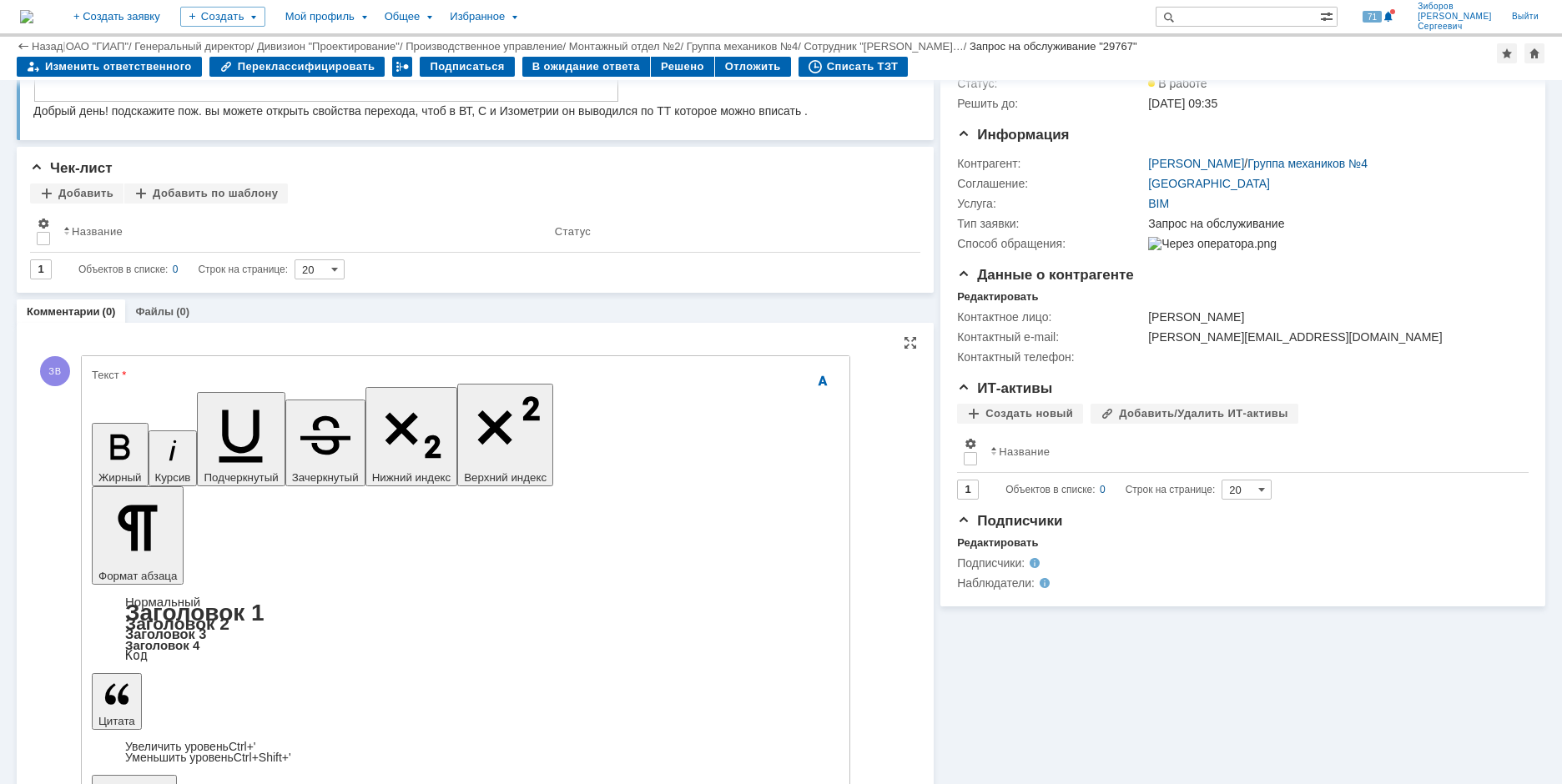
scroll to position [121, 0]
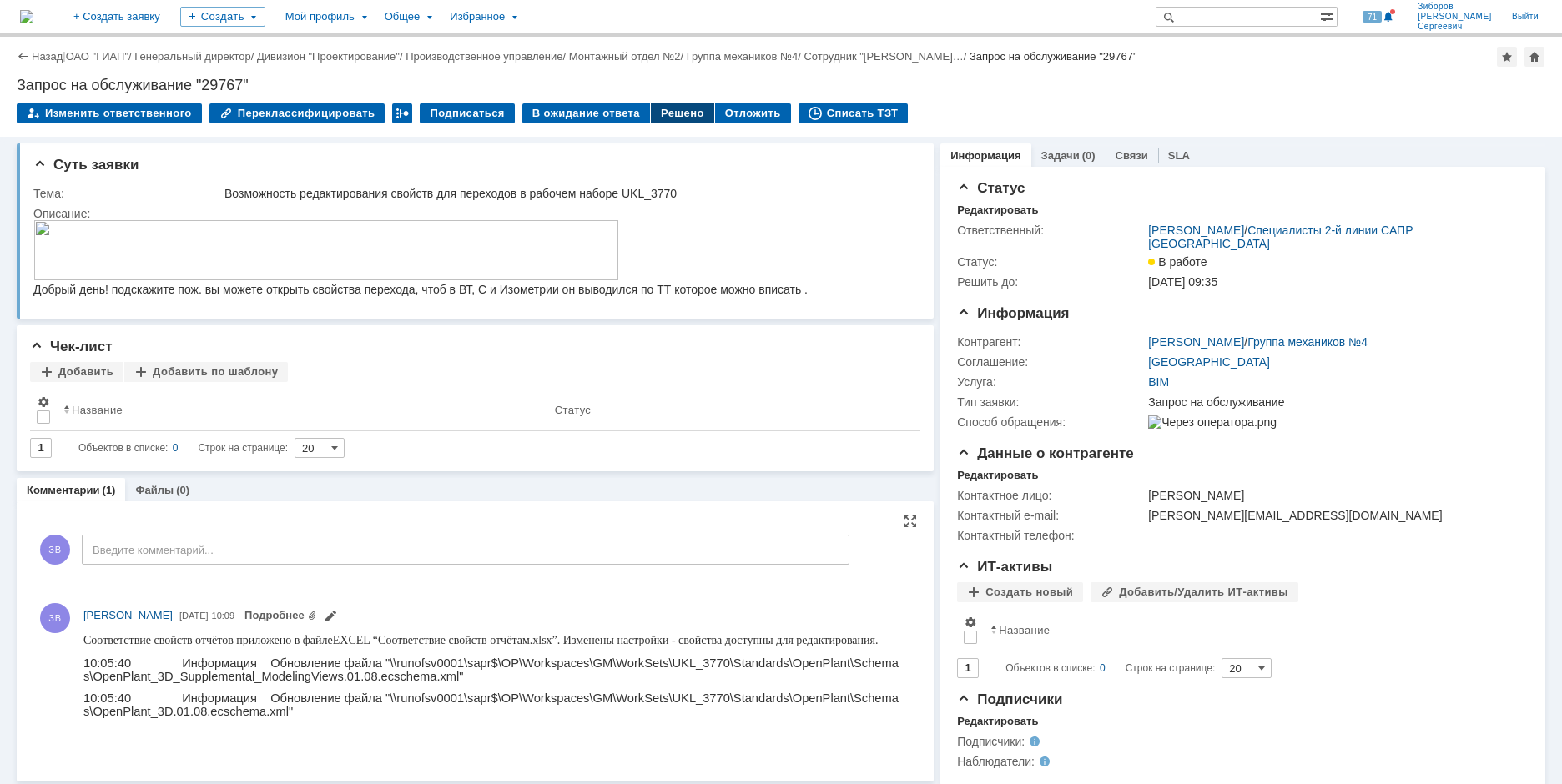
click at [666, 115] on div "Решено" at bounding box center [683, 113] width 64 height 20
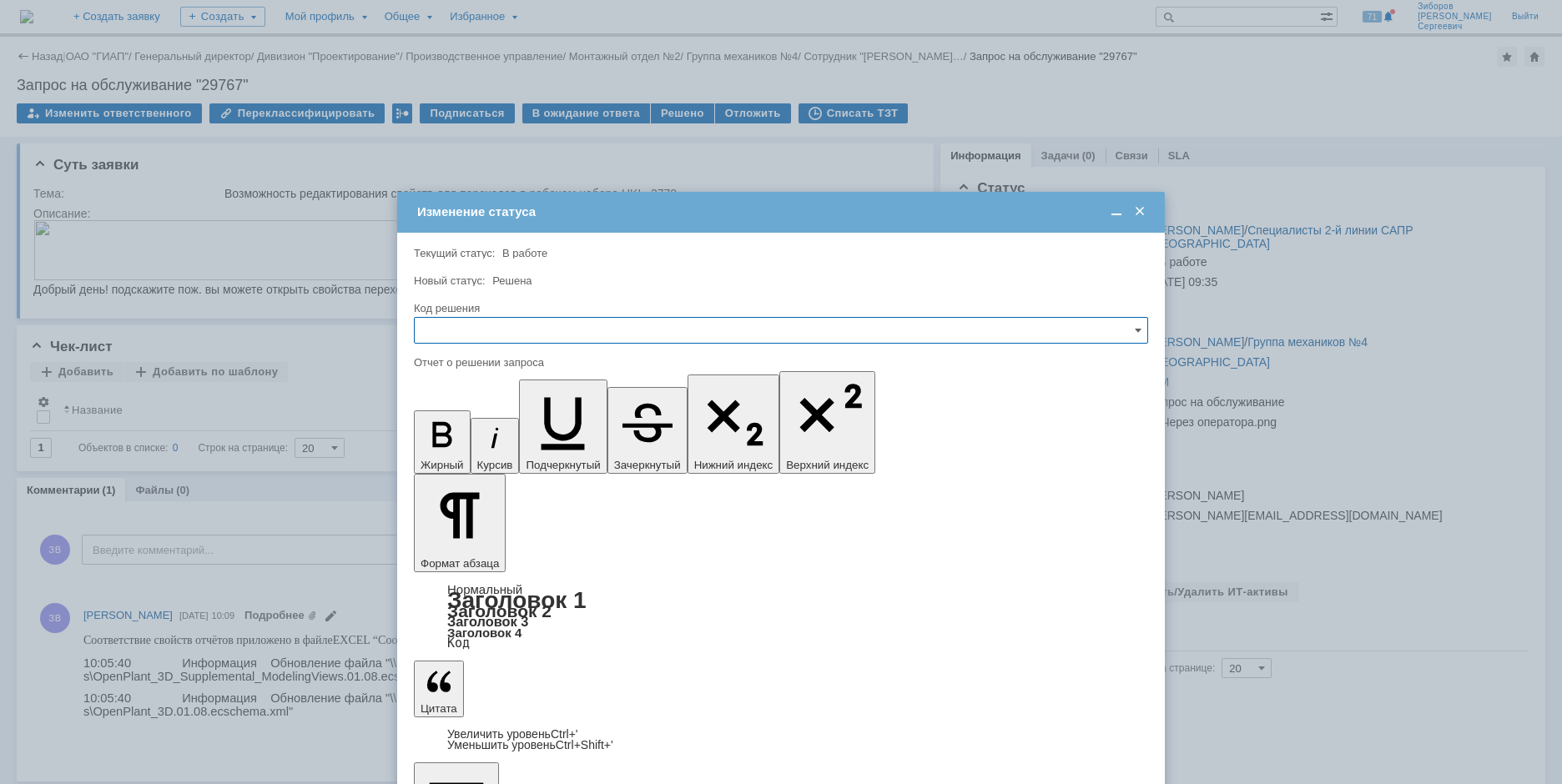
click at [480, 322] on input "text" at bounding box center [781, 331] width 734 height 27
click at [466, 441] on span "Решено" at bounding box center [781, 444] width 713 height 14
type input "Решено"
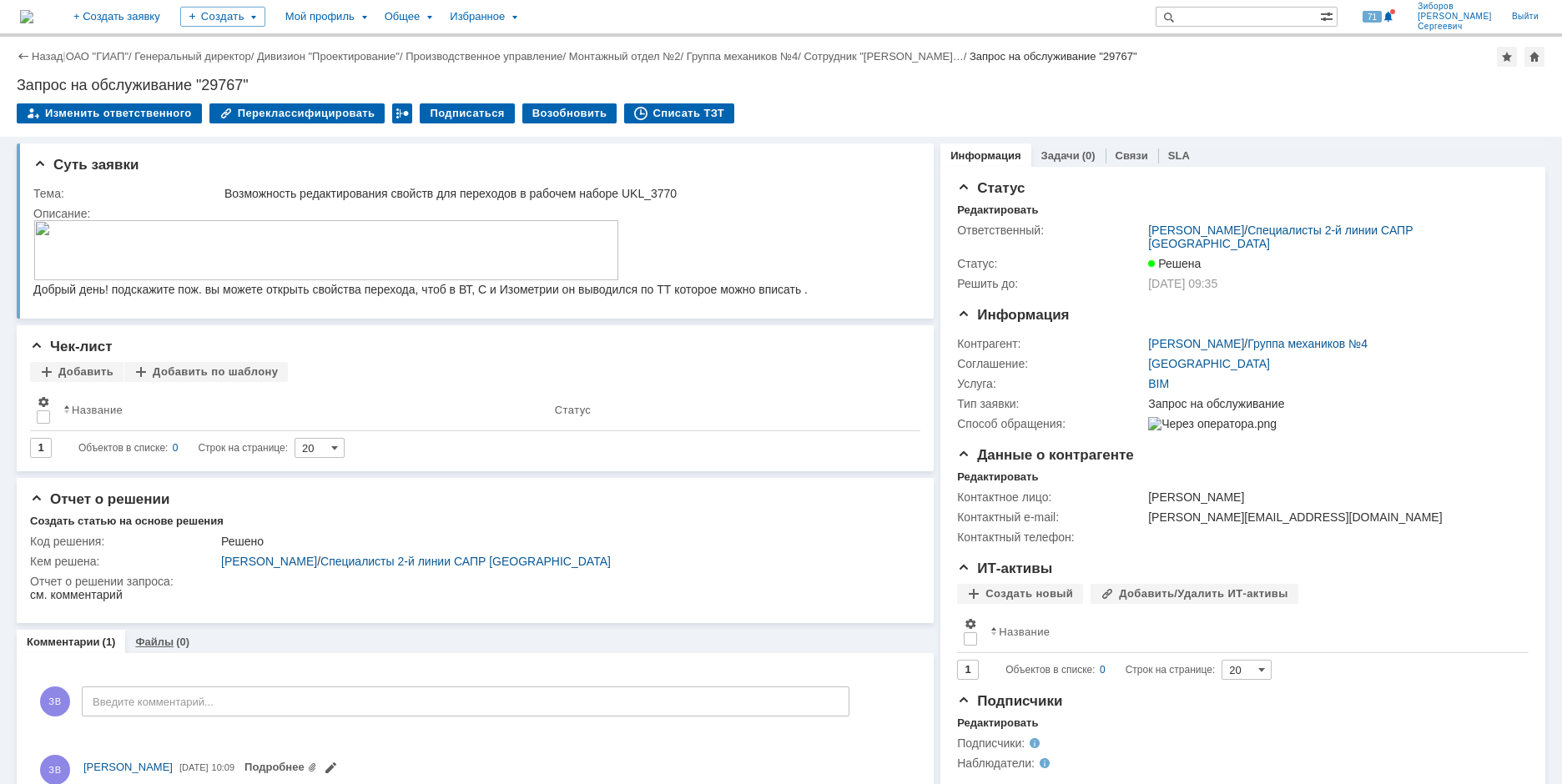
click at [175, 636] on div "Файлы (0)" at bounding box center [162, 641] width 74 height 24
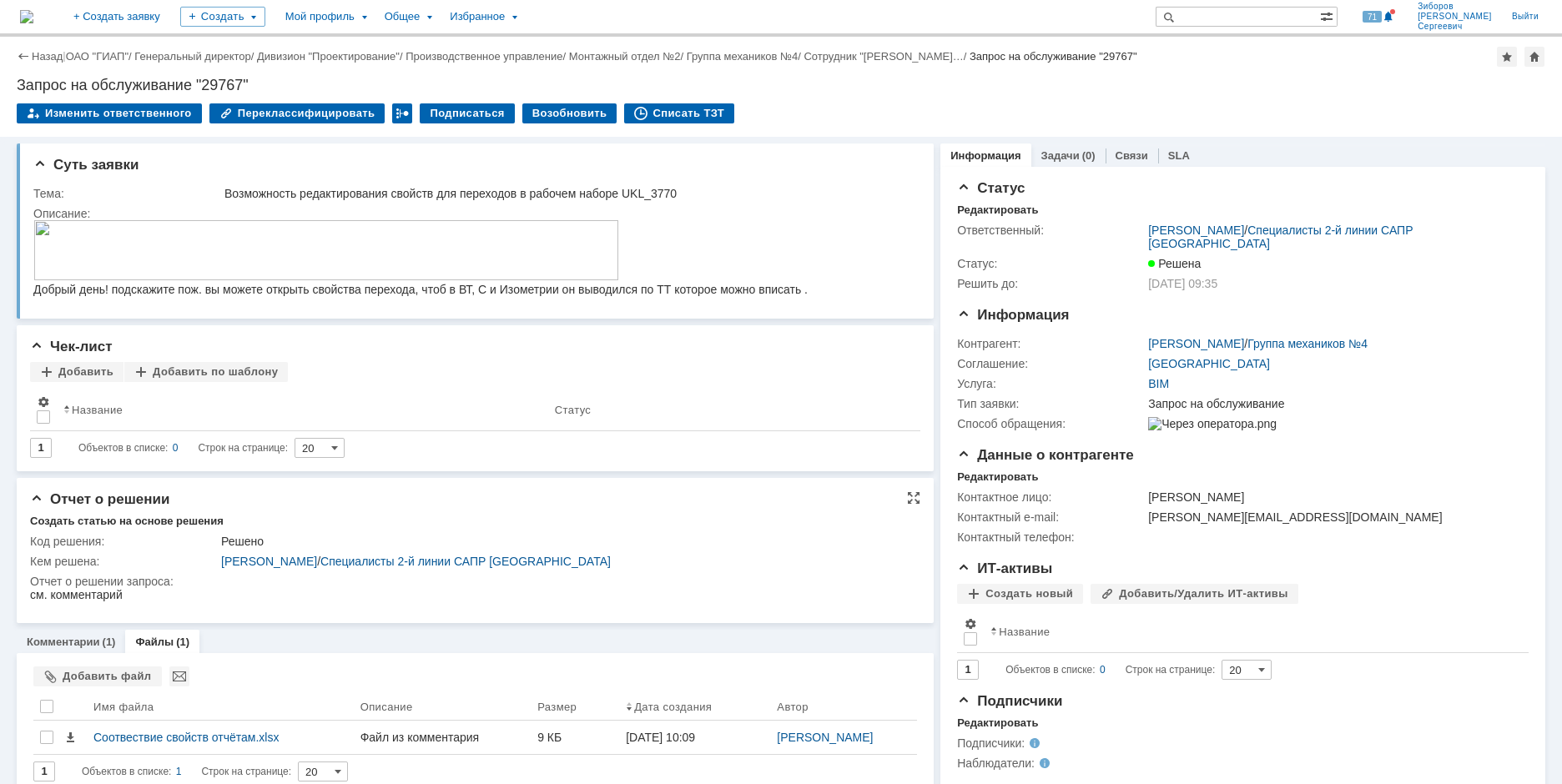
scroll to position [22, 0]
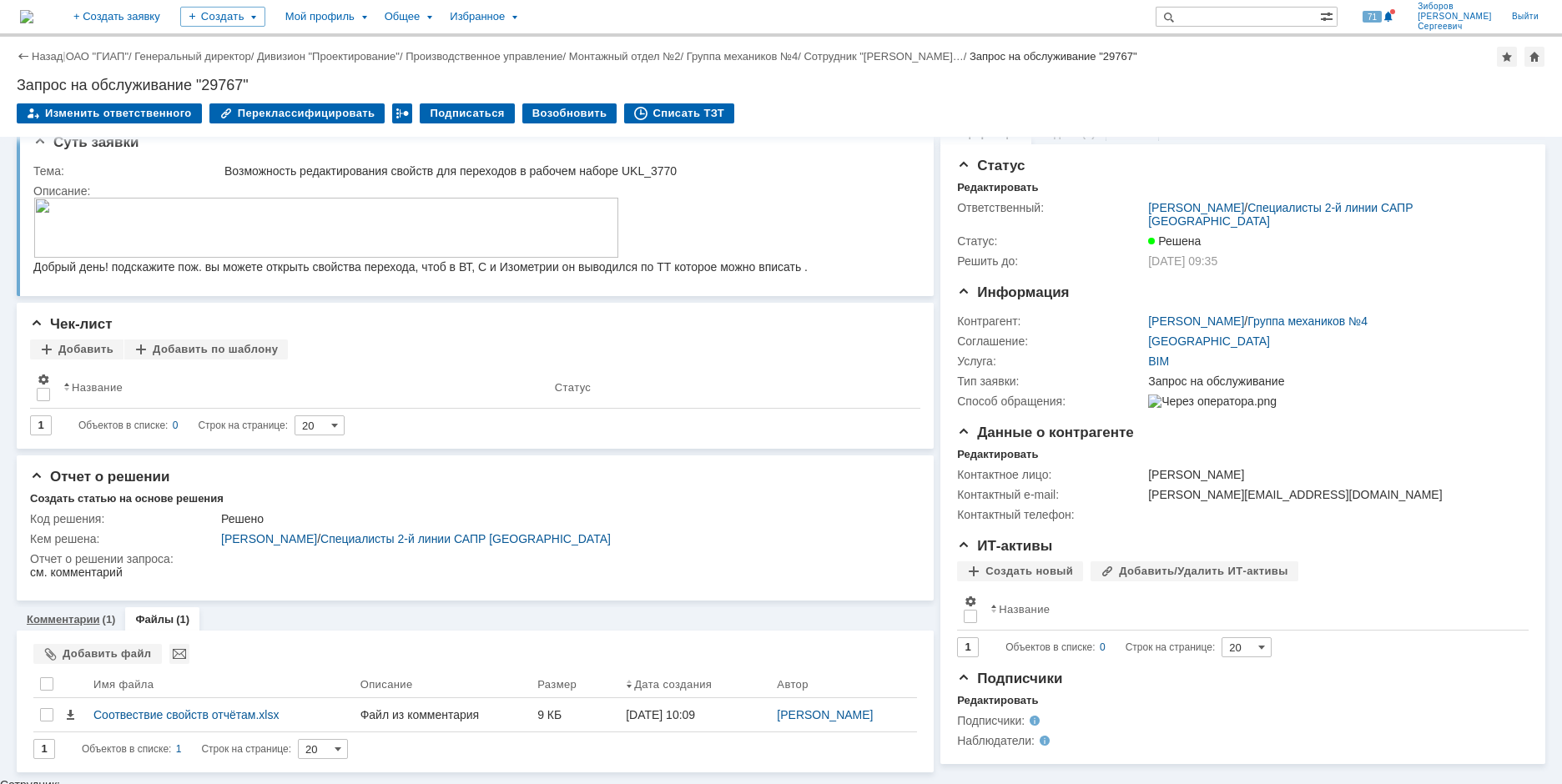
click at [60, 618] on link "Комментарии" at bounding box center [64, 619] width 74 height 13
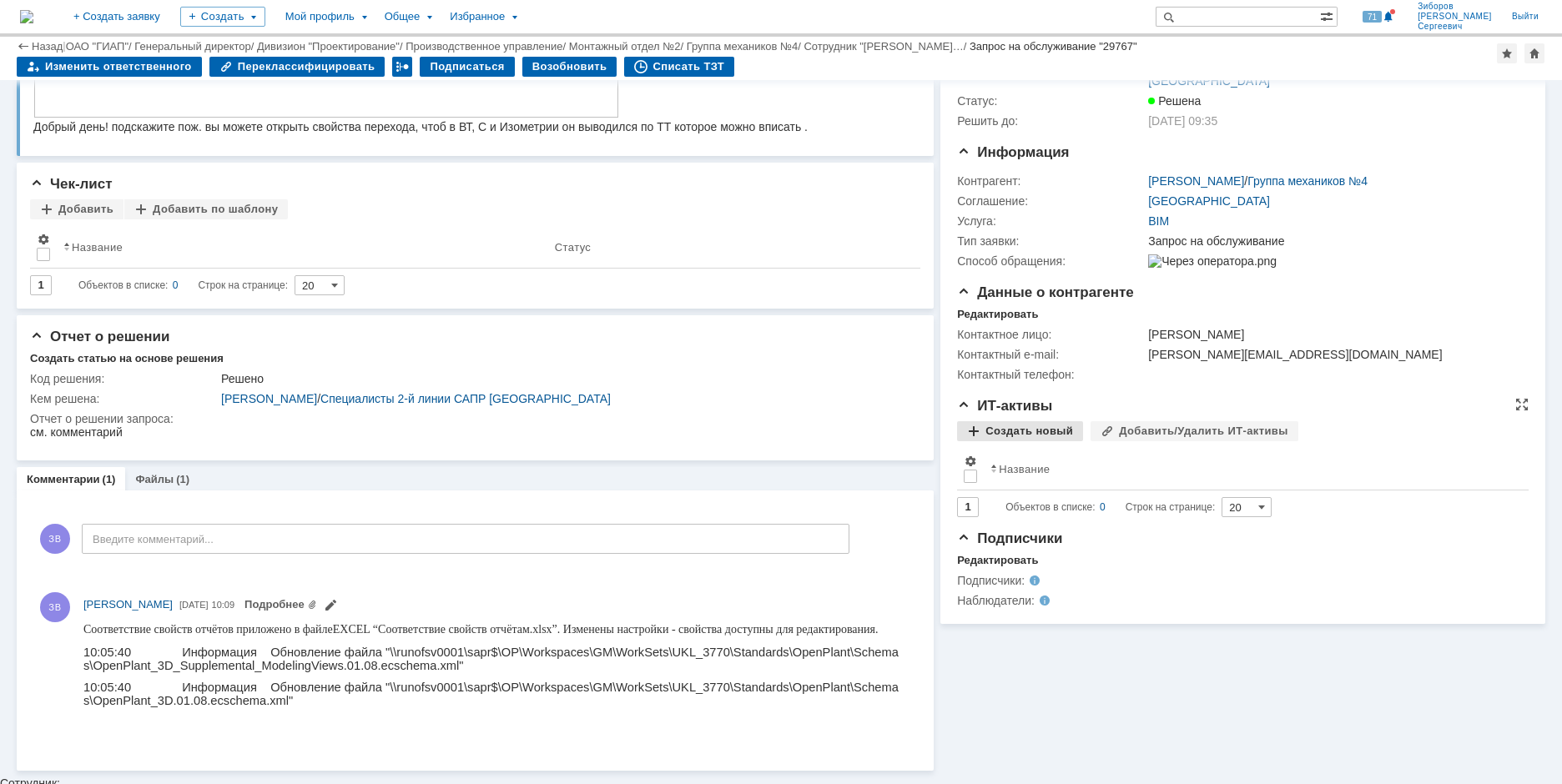
scroll to position [101, 0]
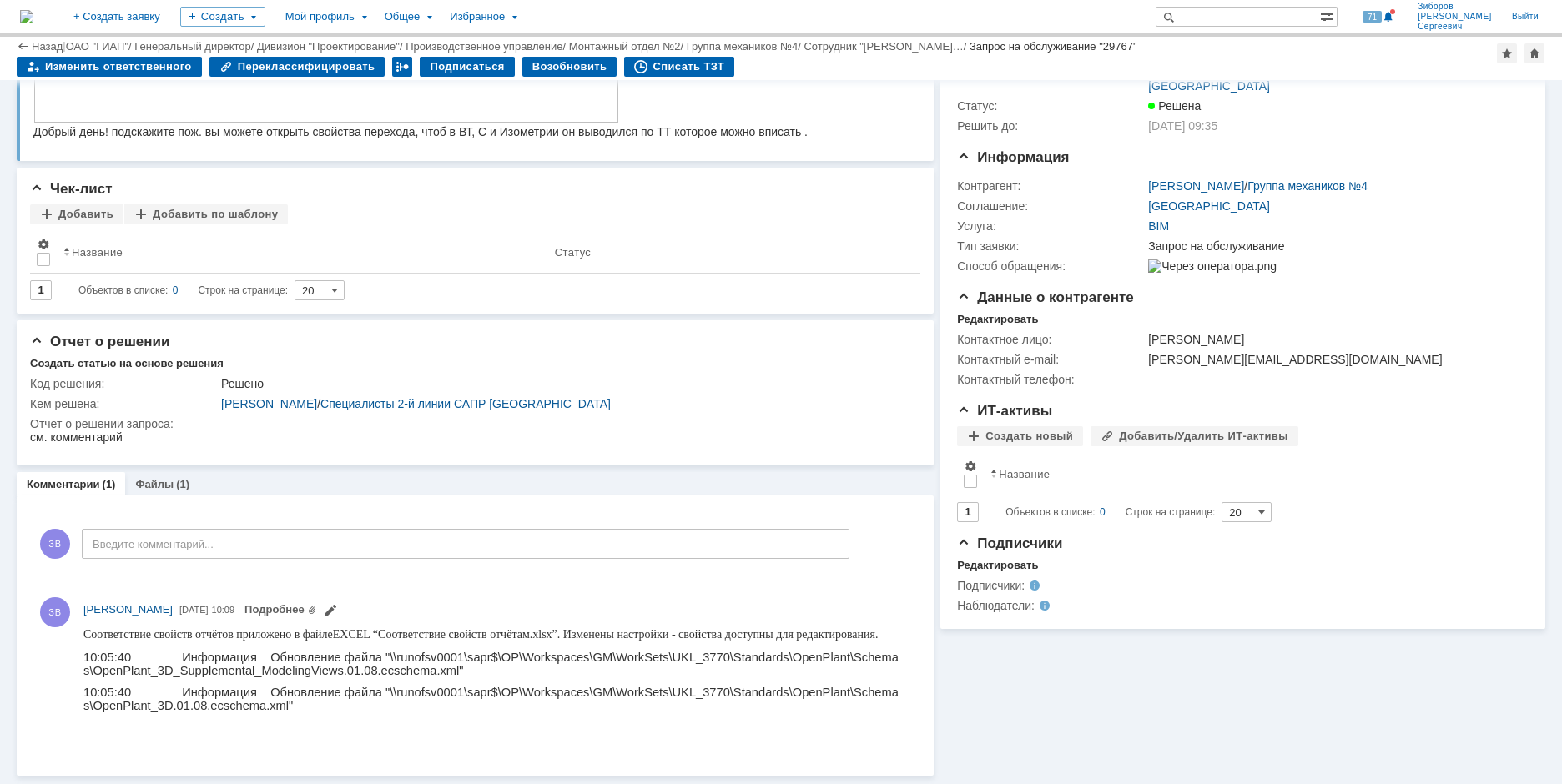
click at [34, 13] on img at bounding box center [27, 16] width 14 height 14
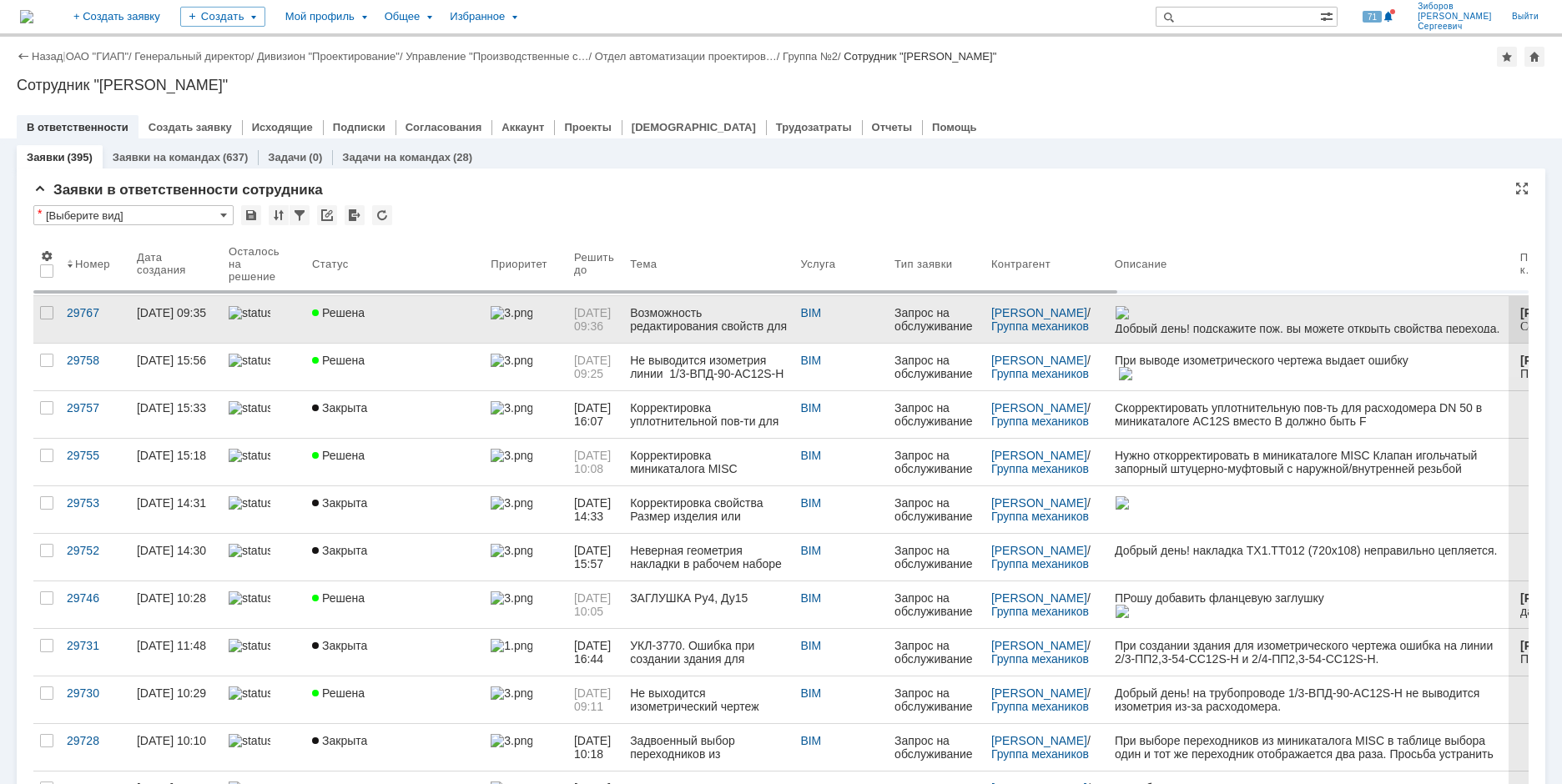
click at [341, 313] on span "Решена" at bounding box center [339, 313] width 52 height 14
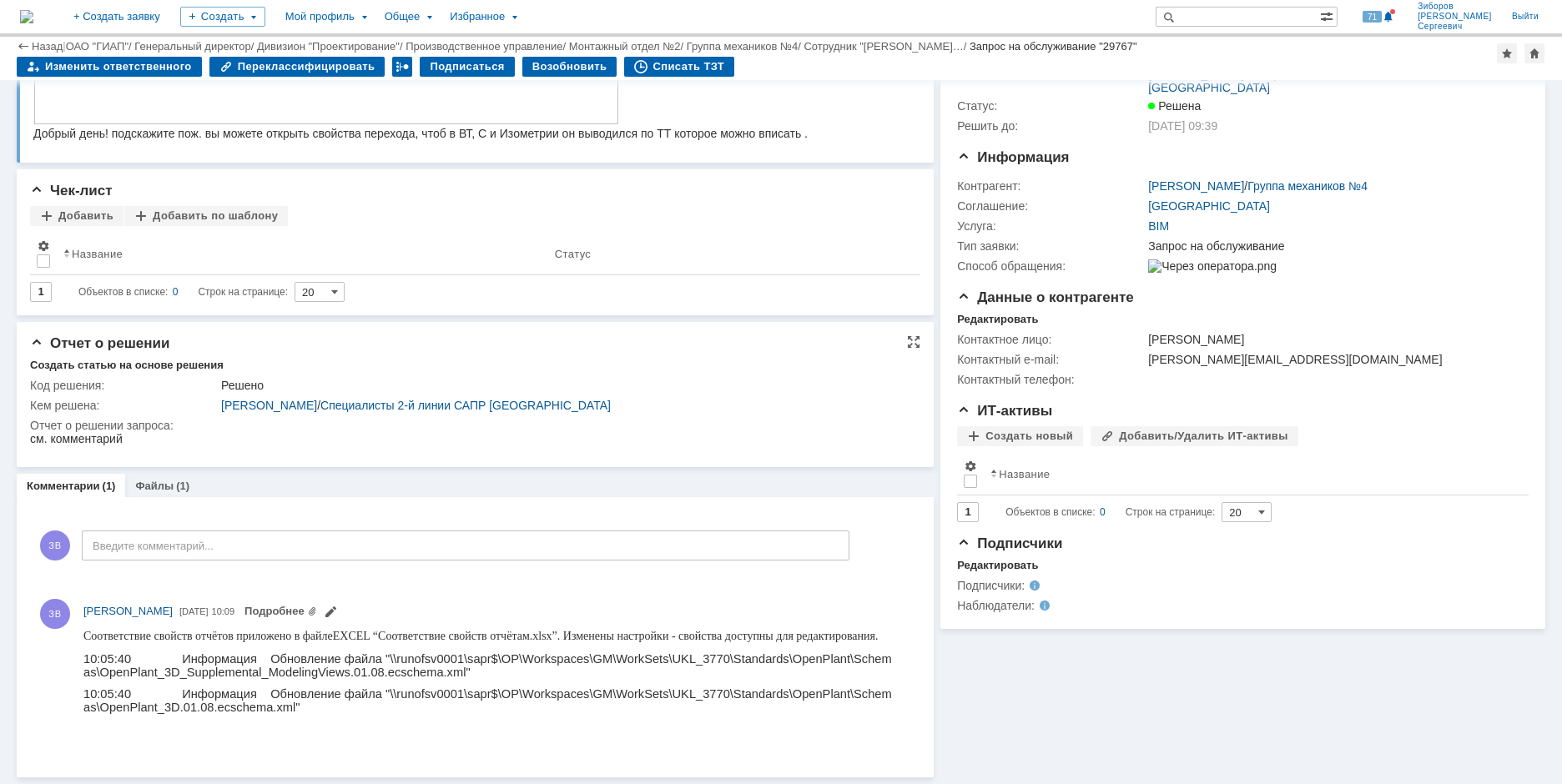
scroll to position [101, 0]
click at [317, 609] on link "Подробнее" at bounding box center [280, 611] width 73 height 13
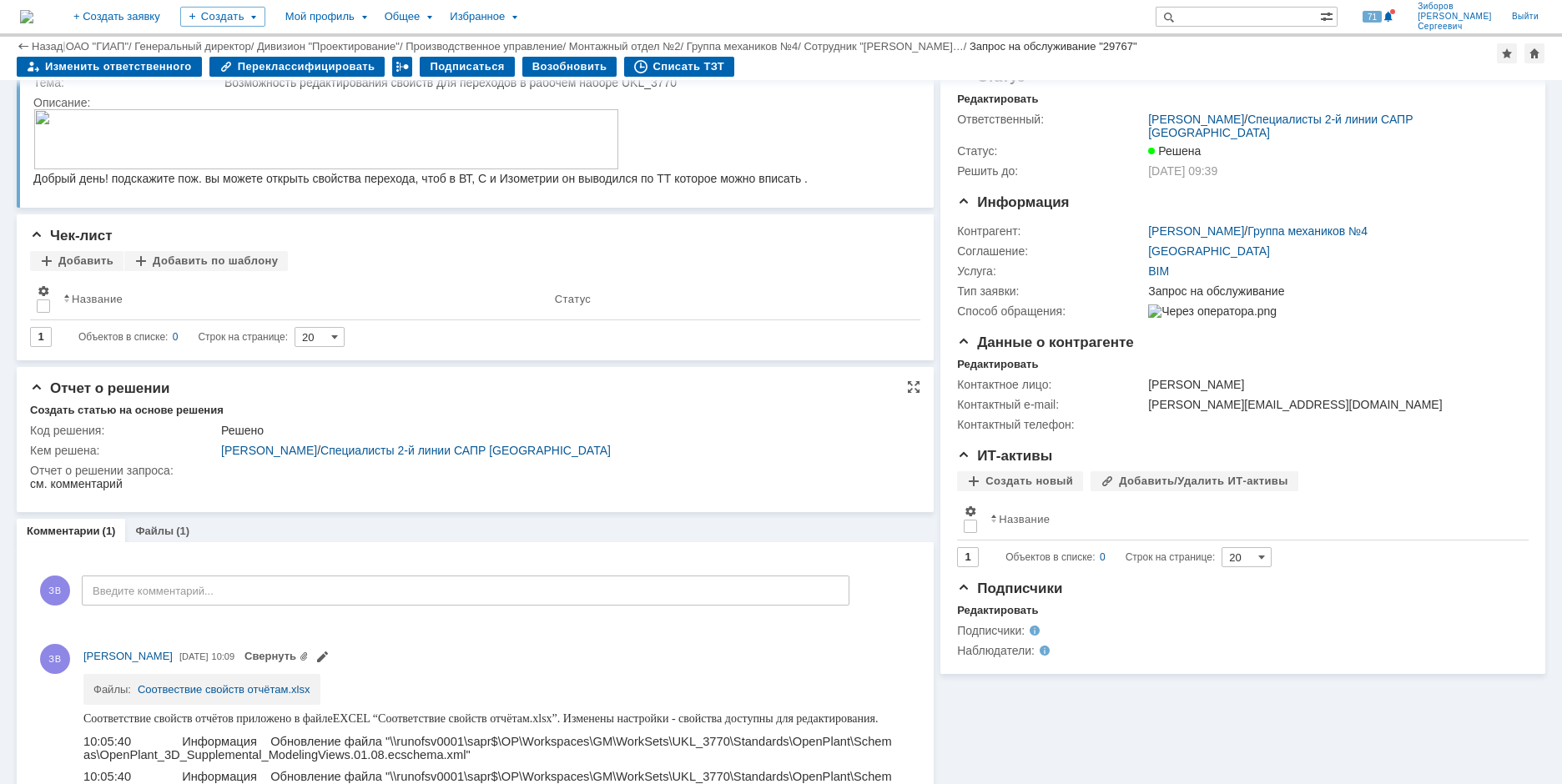
scroll to position [0, 0]
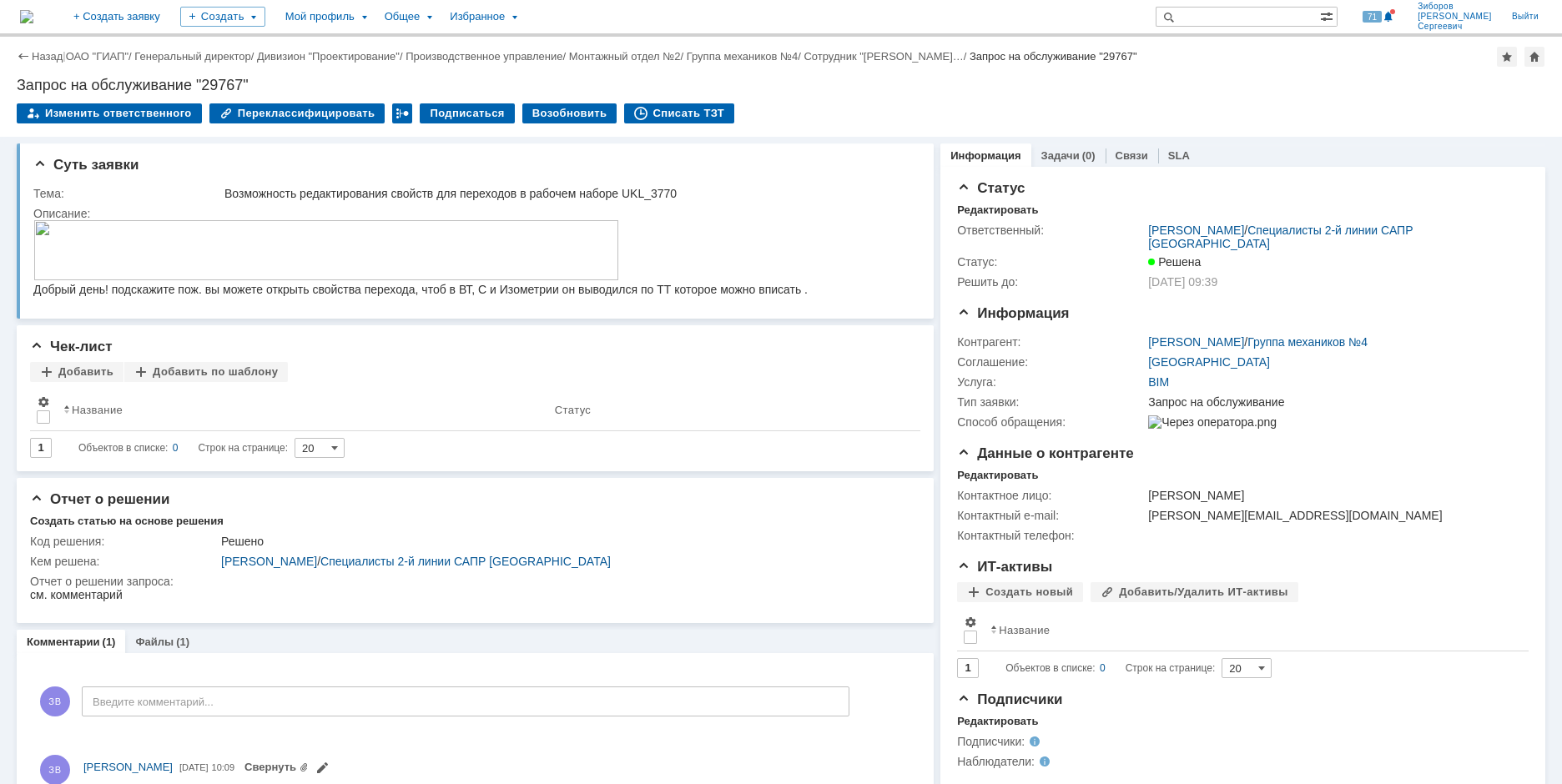
click at [34, 15] on img at bounding box center [27, 16] width 14 height 14
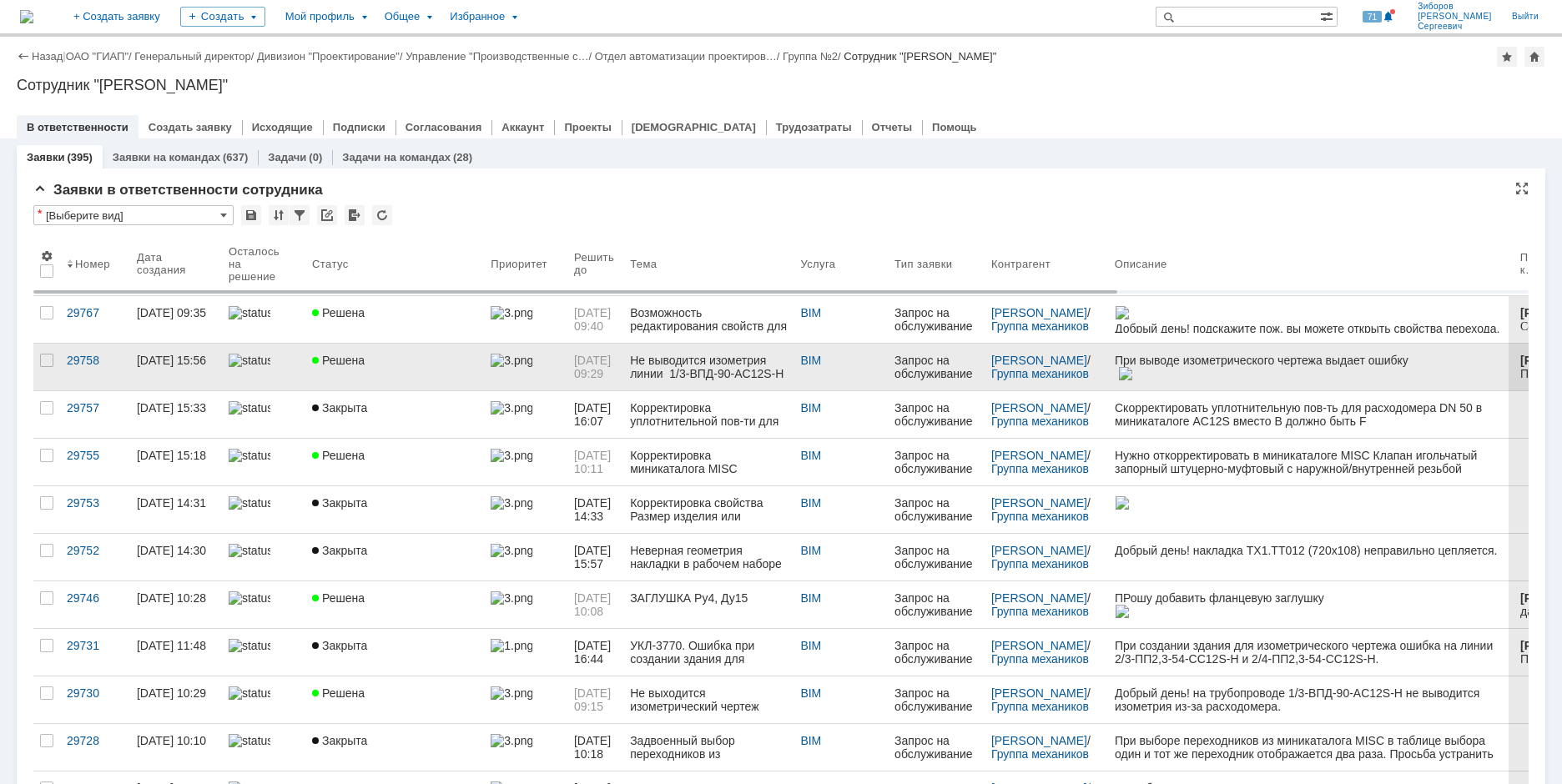
click at [357, 374] on link "Решена" at bounding box center [395, 366] width 179 height 46
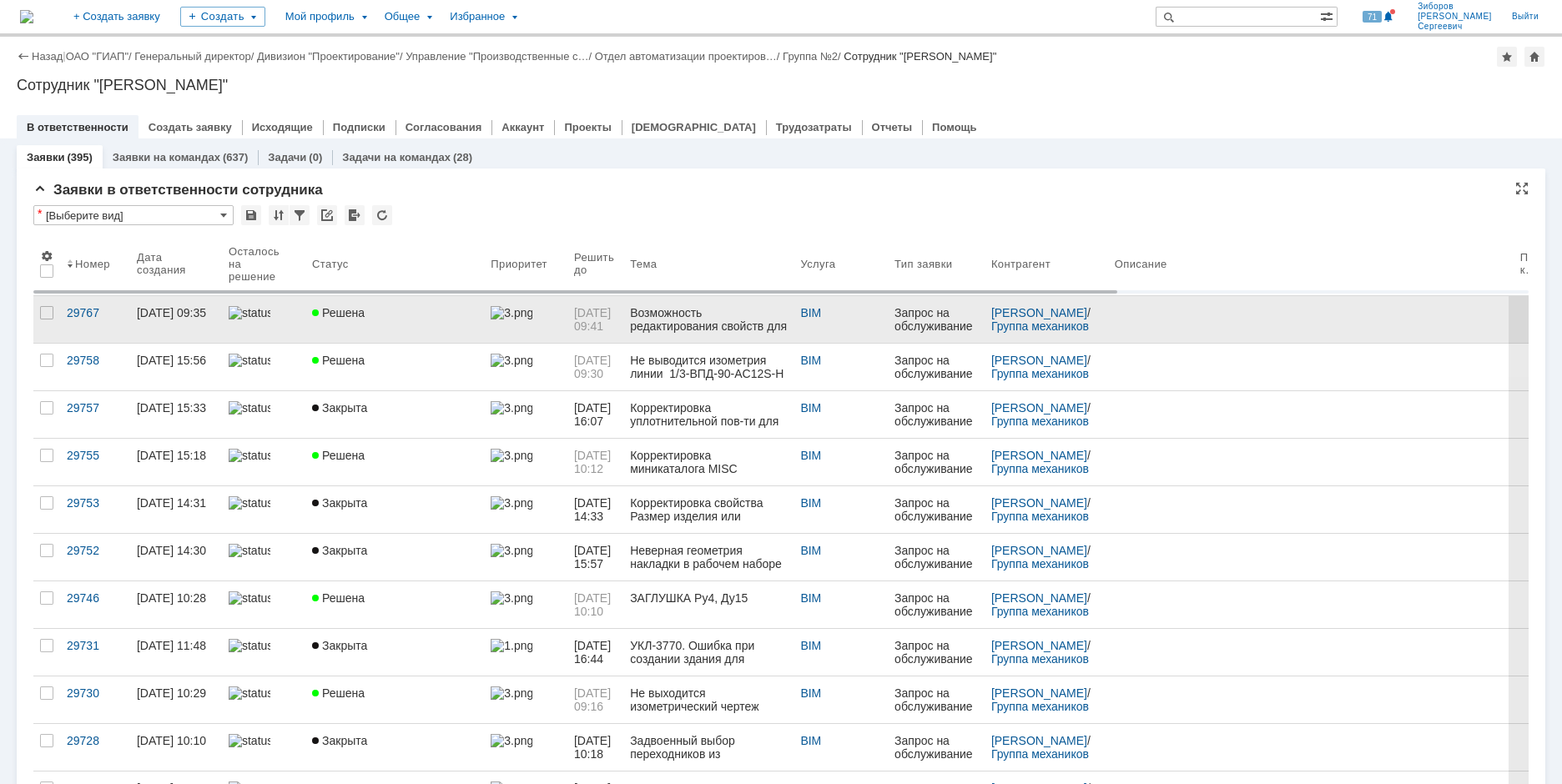
click at [356, 319] on link "Решена" at bounding box center [395, 319] width 179 height 46
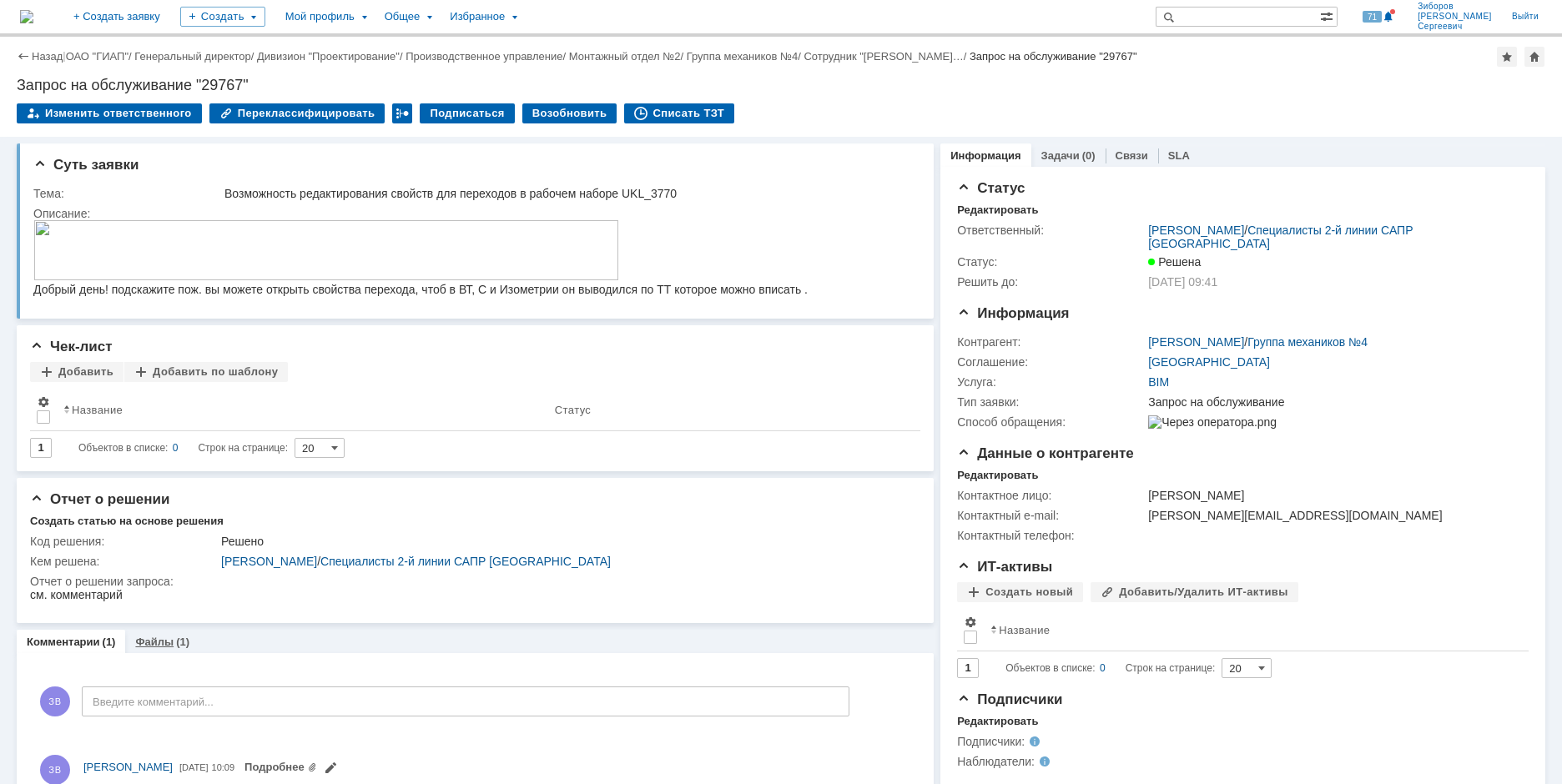
click at [157, 632] on div "Файлы (1)" at bounding box center [162, 641] width 74 height 24
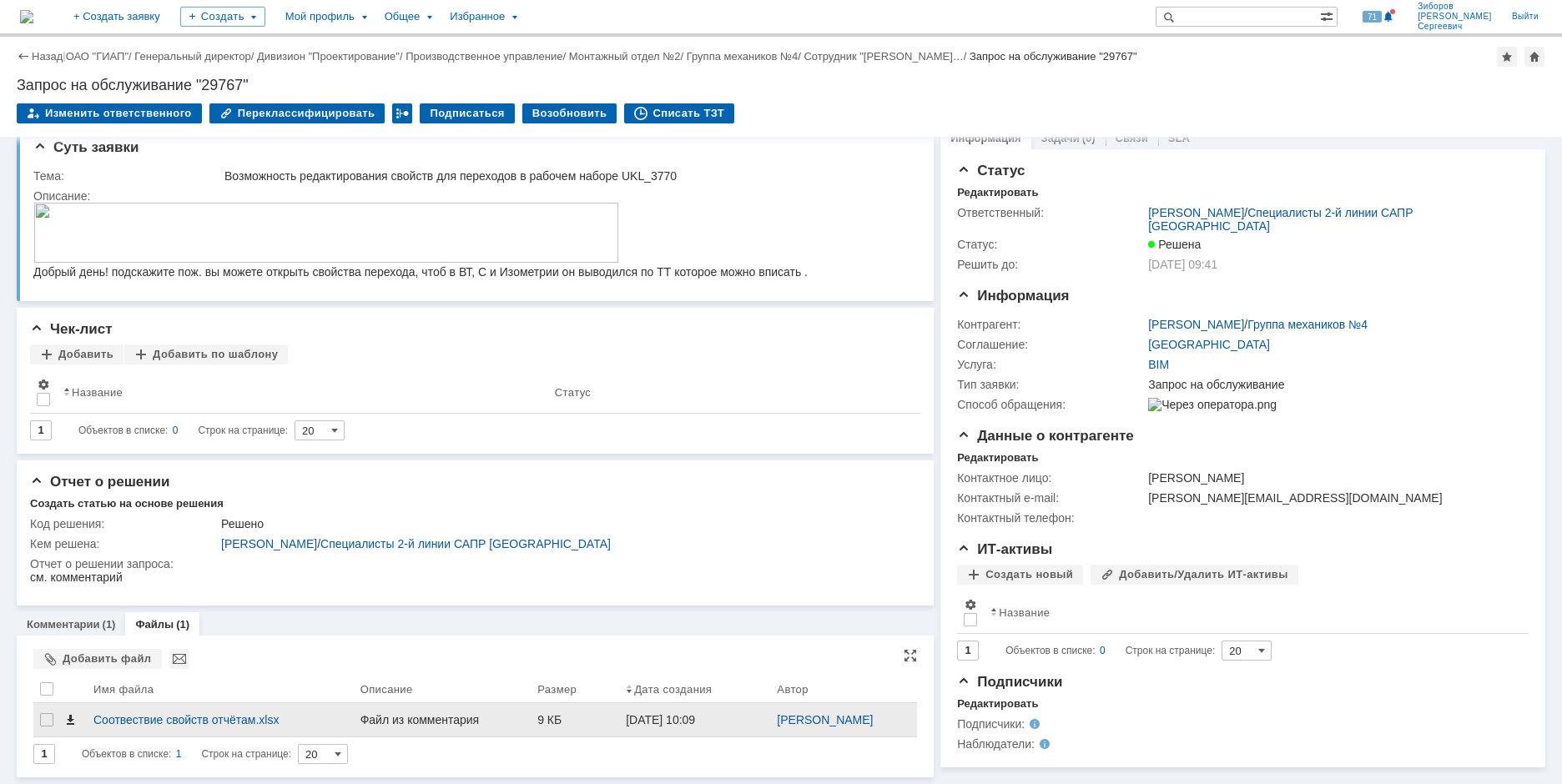
click at [71, 717] on span at bounding box center [71, 720] width 14 height 14
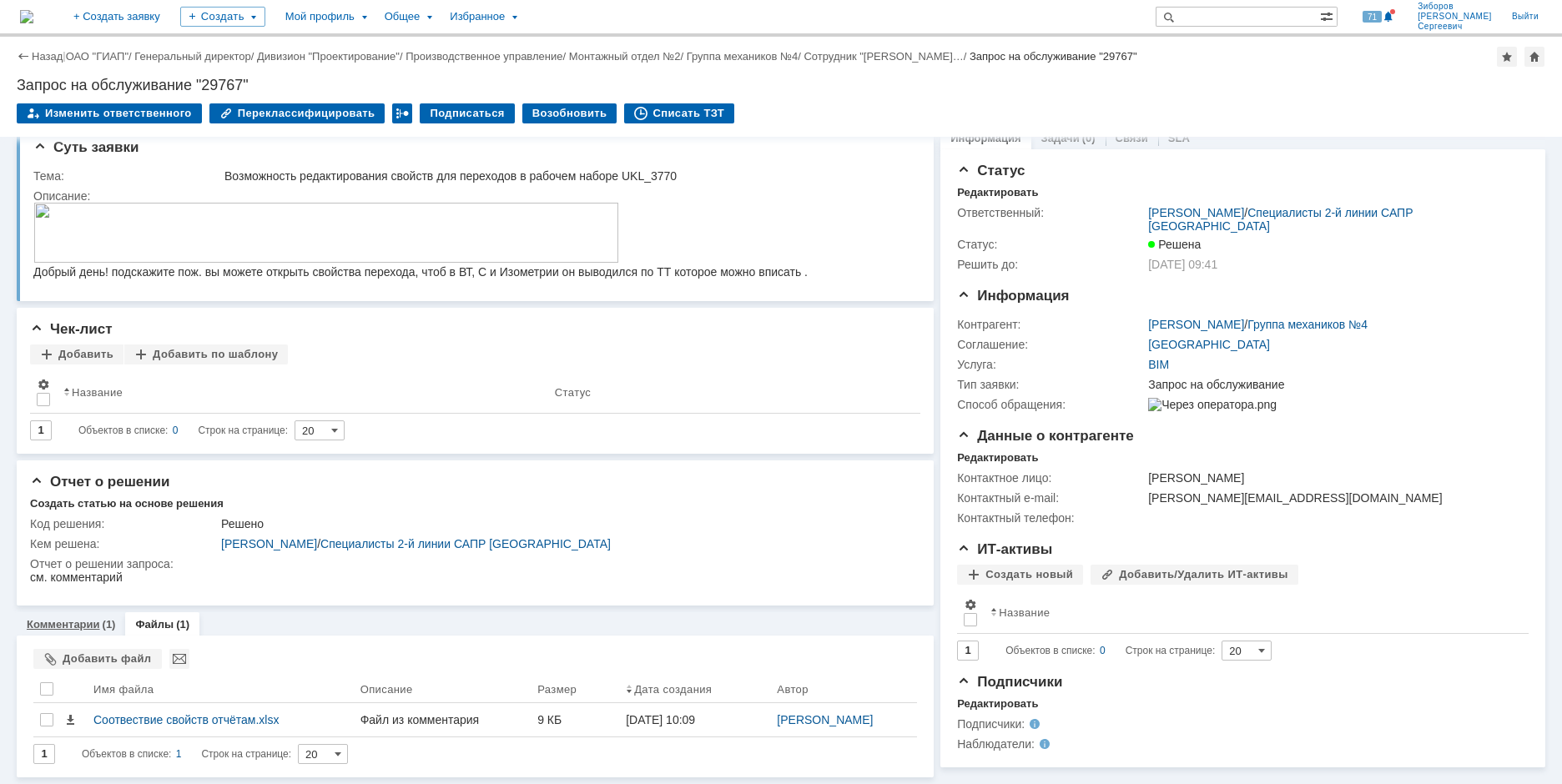
click at [88, 624] on link "Комментарии" at bounding box center [64, 624] width 74 height 13
